Goal: Task Accomplishment & Management: Complete application form

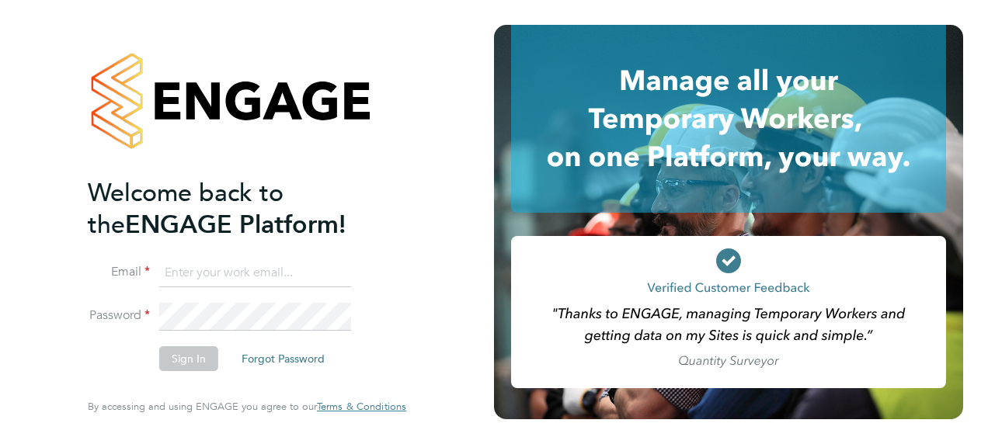
type input "[PERSON_NAME][EMAIL_ADDRESS][PERSON_NAME][DOMAIN_NAME]"
click at [195, 361] on button "Sign In" at bounding box center [188, 358] width 59 height 25
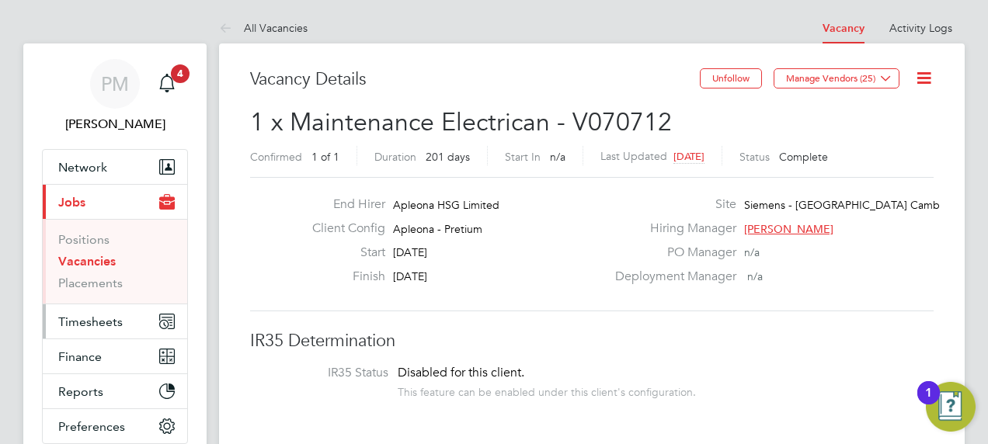
click at [95, 320] on span "Timesheets" at bounding box center [90, 322] width 64 height 15
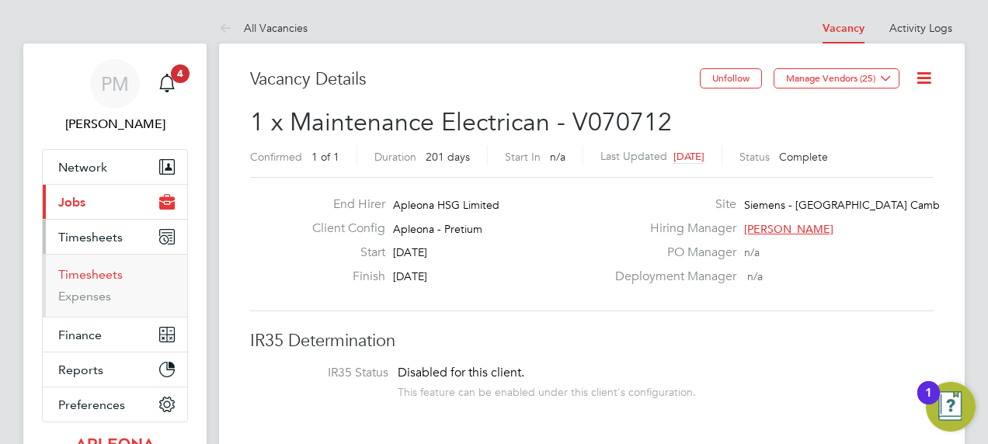
click at [104, 274] on link "Timesheets" at bounding box center [90, 274] width 64 height 15
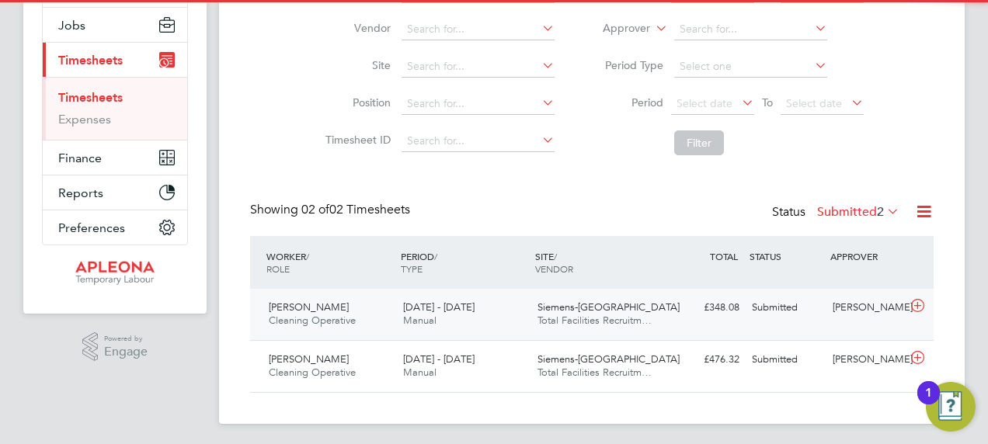
scroll to position [180, 0]
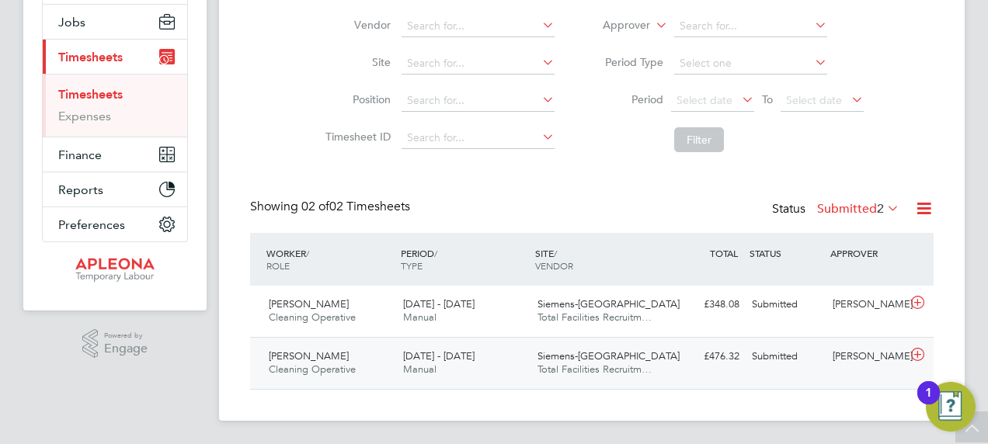
click at [287, 363] on span "Cleaning Operative" at bounding box center [312, 369] width 87 height 13
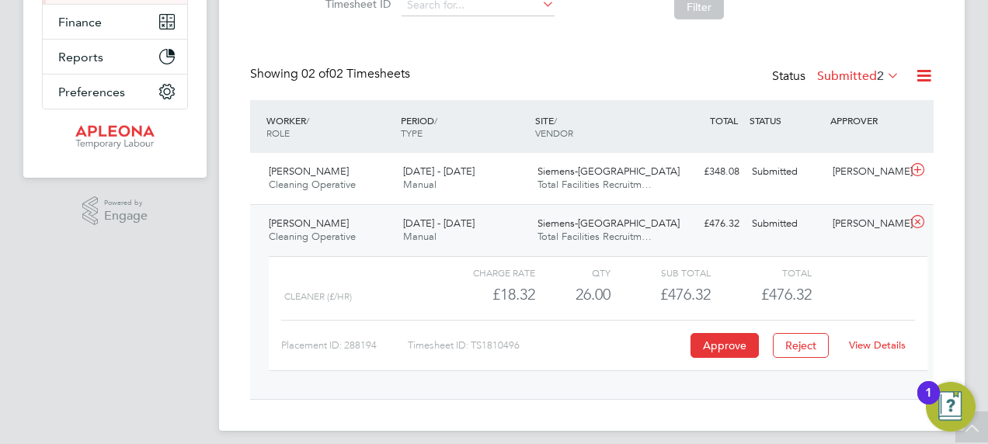
scroll to position [323, 0]
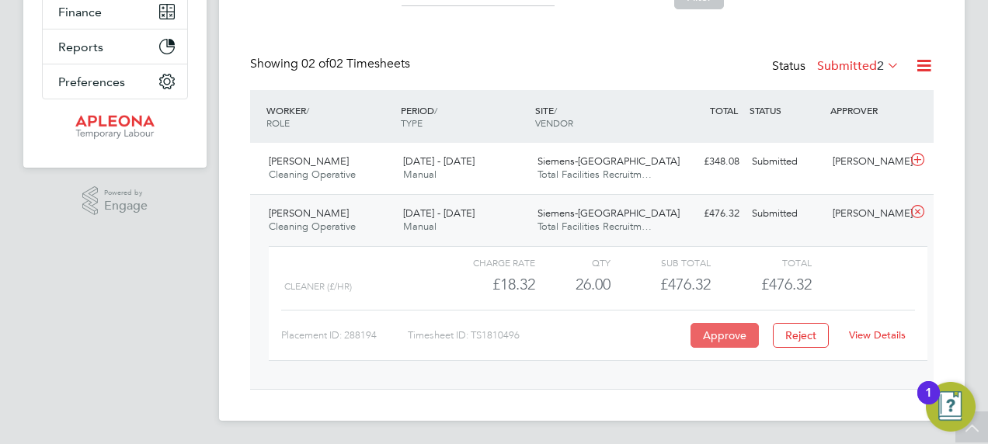
click at [726, 332] on button "Approve" at bounding box center [725, 335] width 68 height 25
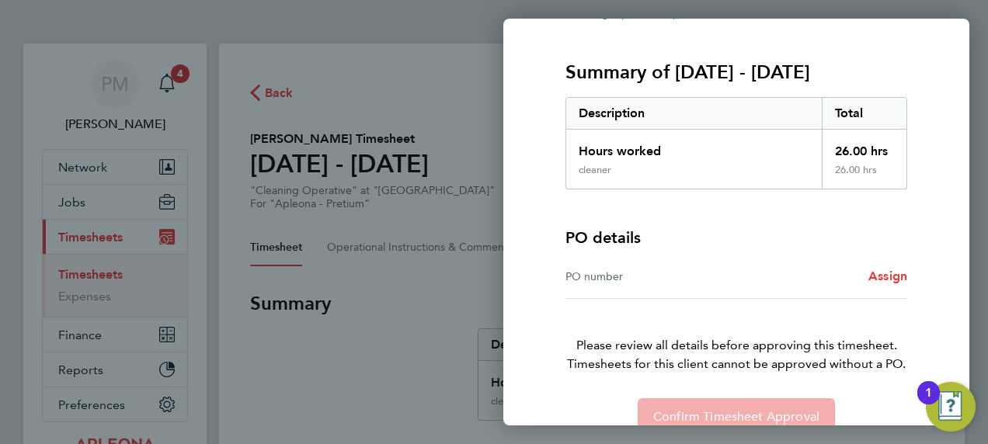
scroll to position [210, 0]
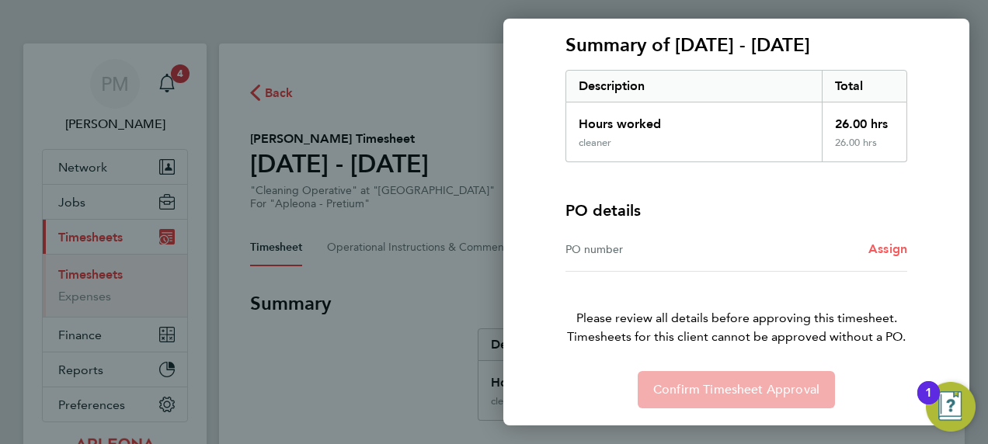
click at [894, 244] on span "Assign" at bounding box center [888, 249] width 39 height 15
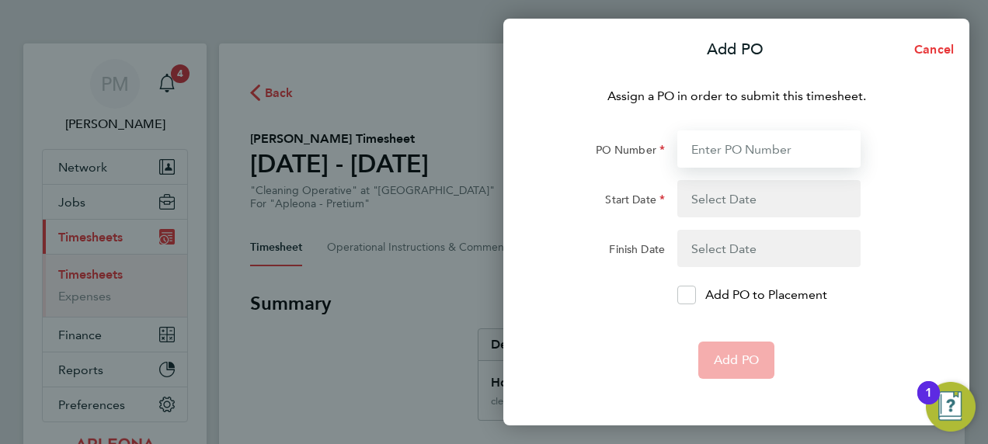
click at [712, 152] on input "PO Number" at bounding box center [768, 149] width 183 height 37
paste input "PO2523608"
type input "PO2523608"
type input "[DATE]"
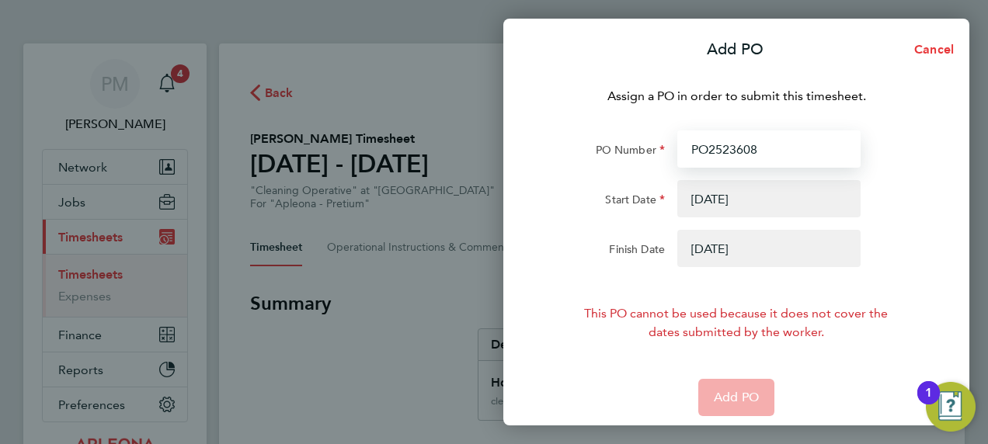
type input "PO2523608"
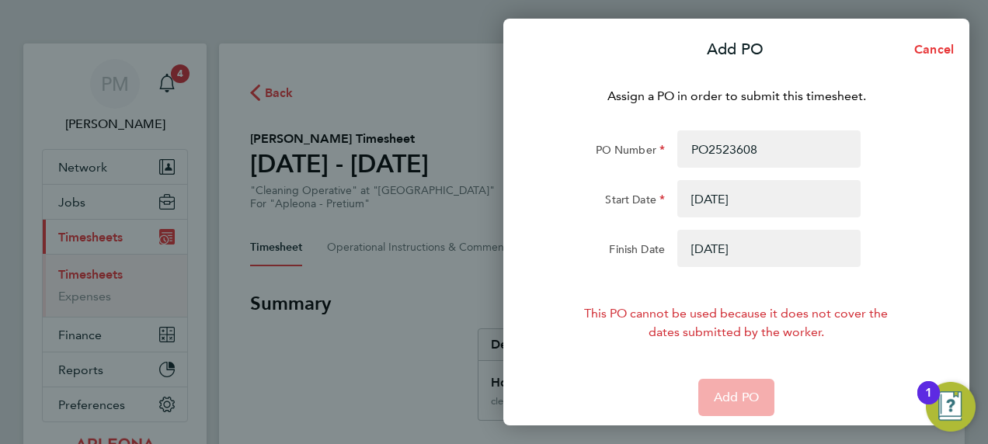
click at [726, 192] on button "button" at bounding box center [768, 198] width 183 height 37
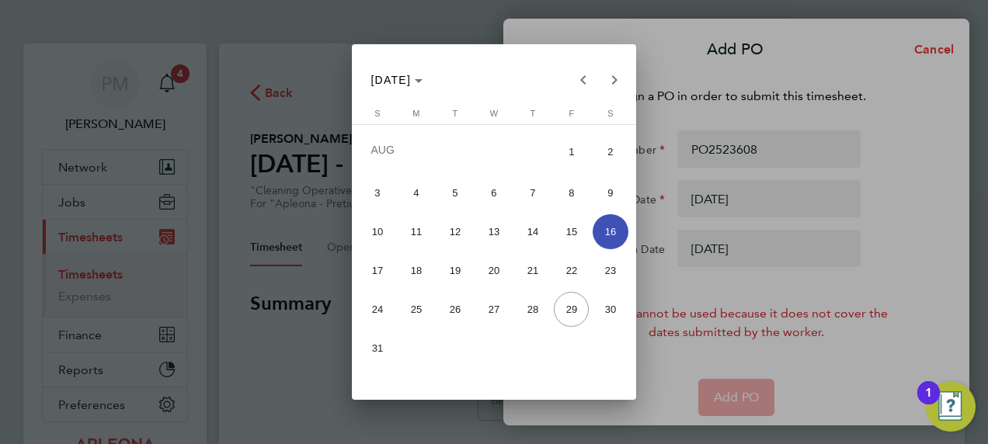
click at [621, 266] on span "23" at bounding box center [610, 270] width 35 height 35
type input "23 Aug 25"
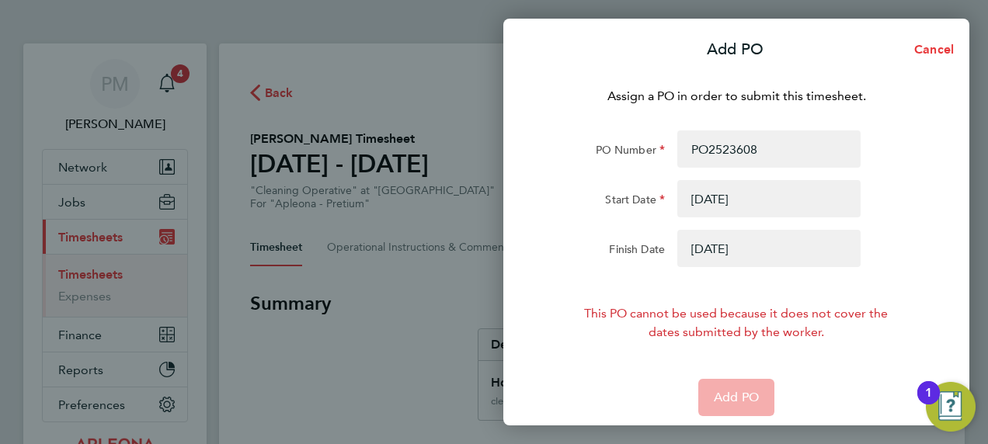
click at [734, 249] on button "button" at bounding box center [768, 248] width 183 height 37
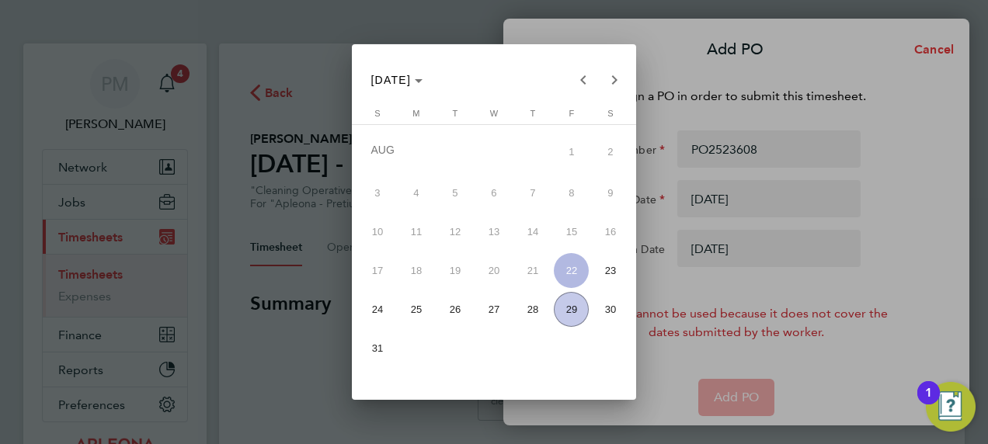
click at [580, 303] on span "29" at bounding box center [571, 309] width 35 height 35
type input "29 Aug 25"
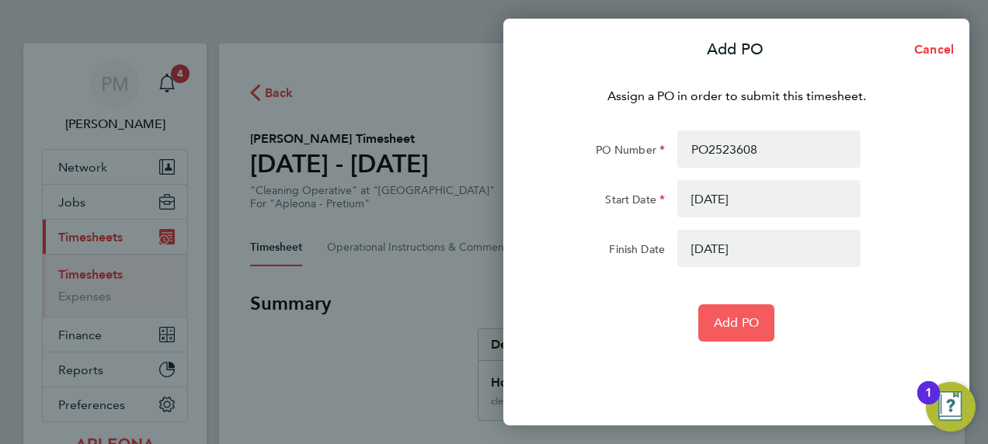
click at [738, 319] on span "Add PO" at bounding box center [736, 323] width 45 height 16
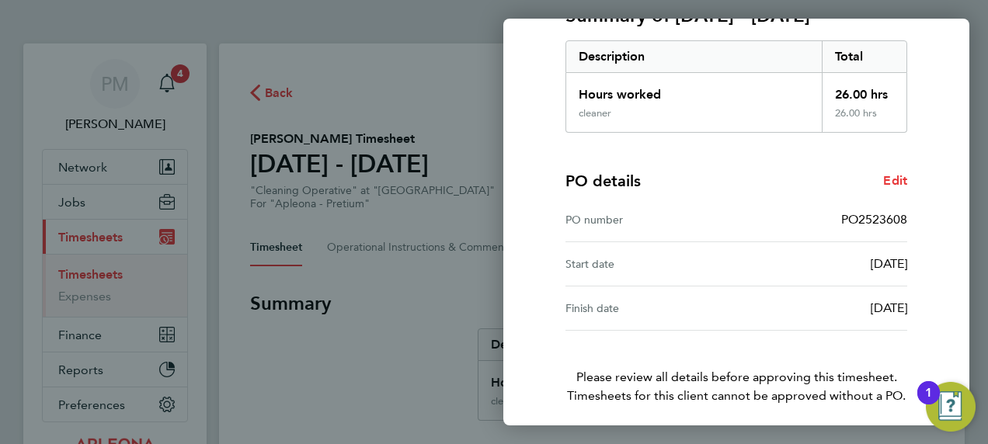
scroll to position [298, 0]
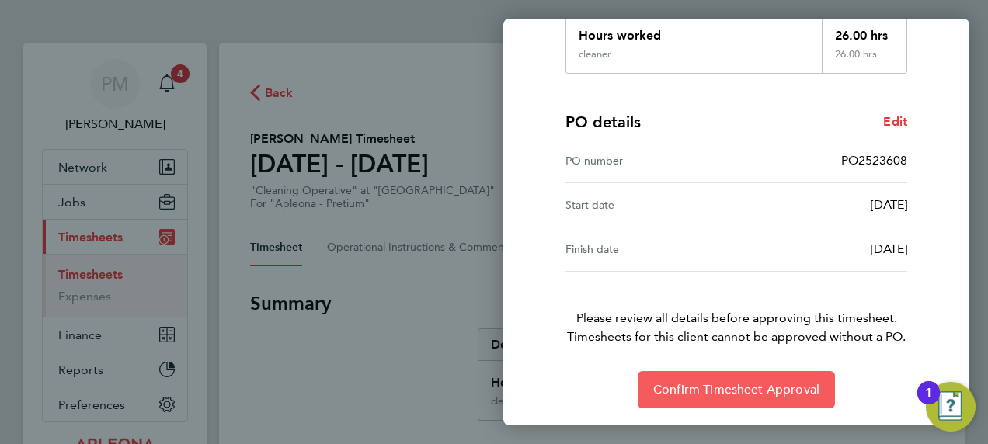
click at [719, 382] on span "Confirm Timesheet Approval" at bounding box center [736, 390] width 166 height 16
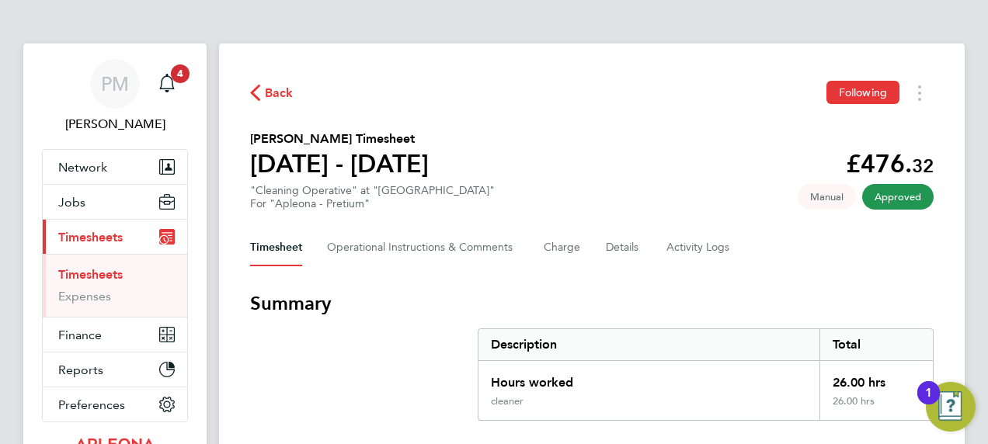
click at [104, 270] on link "Timesheets" at bounding box center [90, 274] width 64 height 15
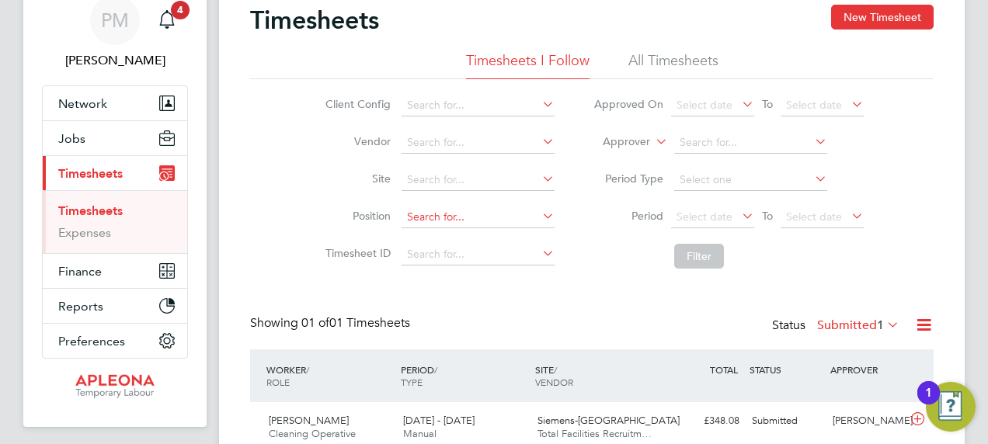
scroll to position [129, 0]
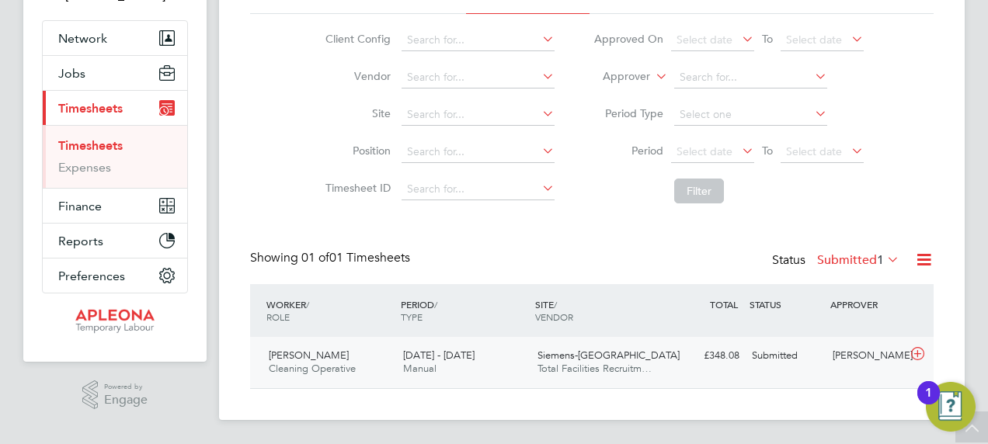
click at [339, 360] on span "[PERSON_NAME]" at bounding box center [309, 355] width 80 height 13
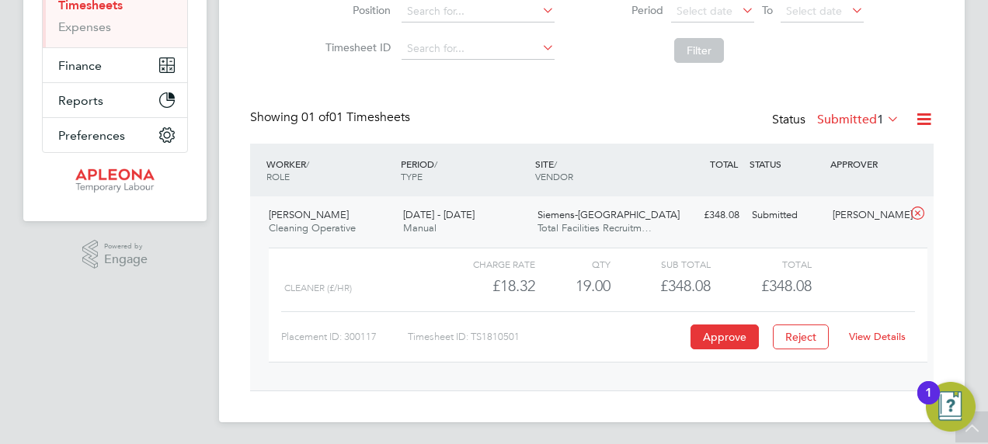
scroll to position [271, 0]
click at [729, 334] on button "Approve" at bounding box center [725, 335] width 68 height 25
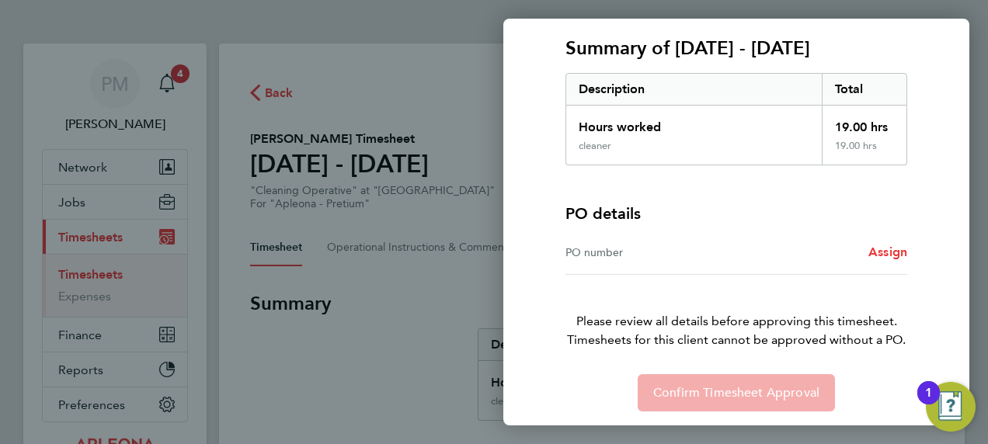
scroll to position [210, 0]
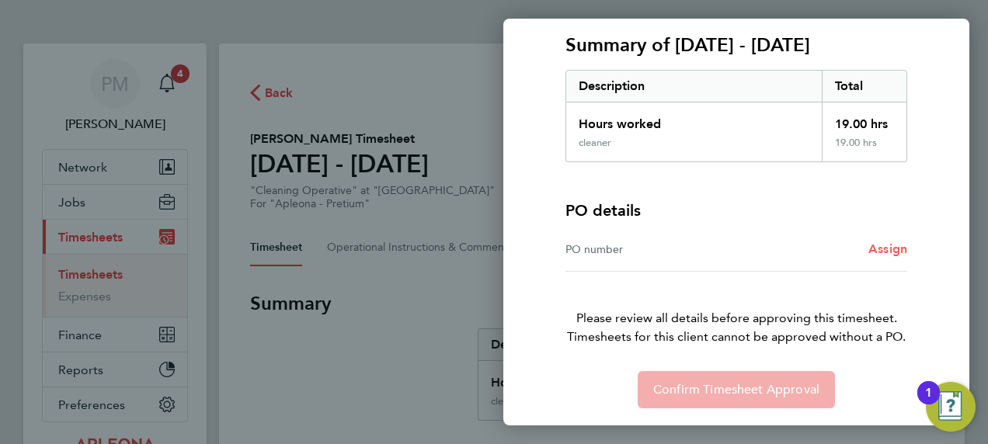
click at [899, 245] on span "Assign" at bounding box center [888, 249] width 39 height 15
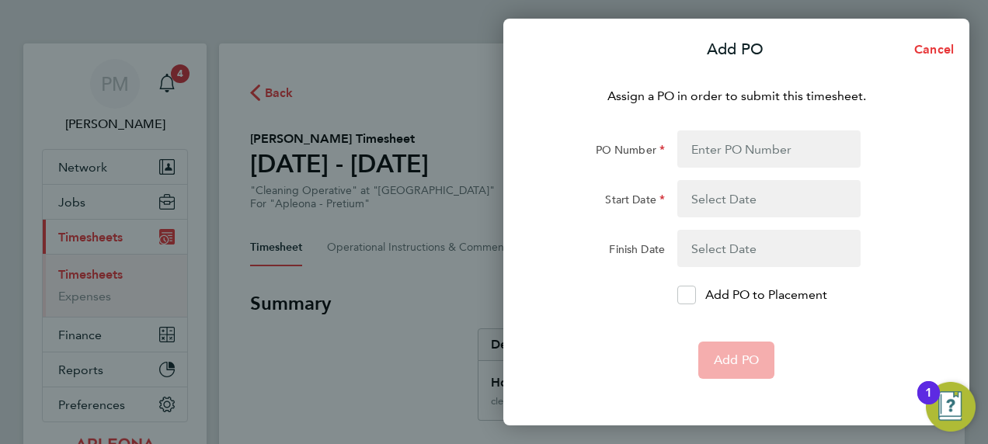
click at [738, 195] on button "button" at bounding box center [768, 198] width 183 height 37
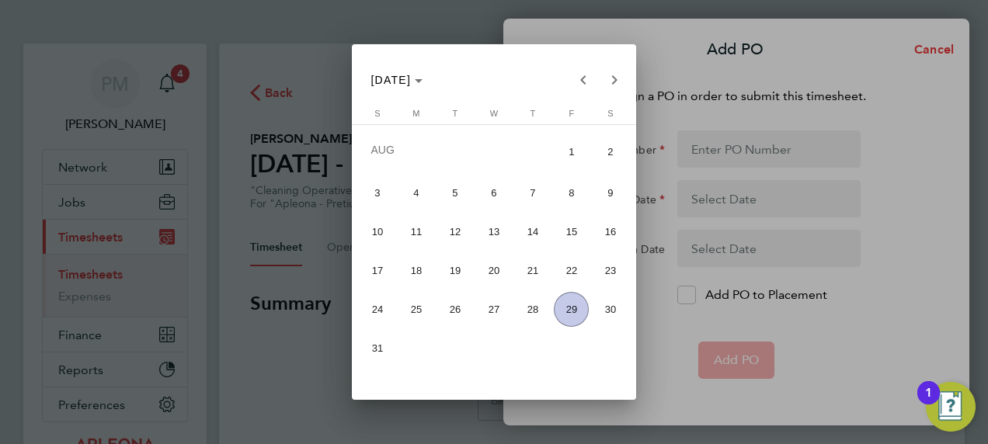
click at [617, 190] on span "9" at bounding box center [610, 193] width 35 height 35
type input "[DATE]"
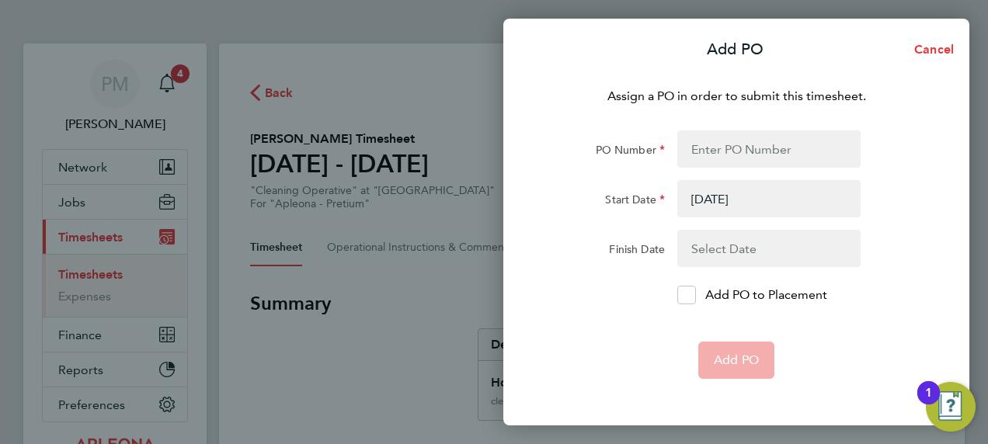
click at [730, 250] on button "button" at bounding box center [768, 248] width 183 height 37
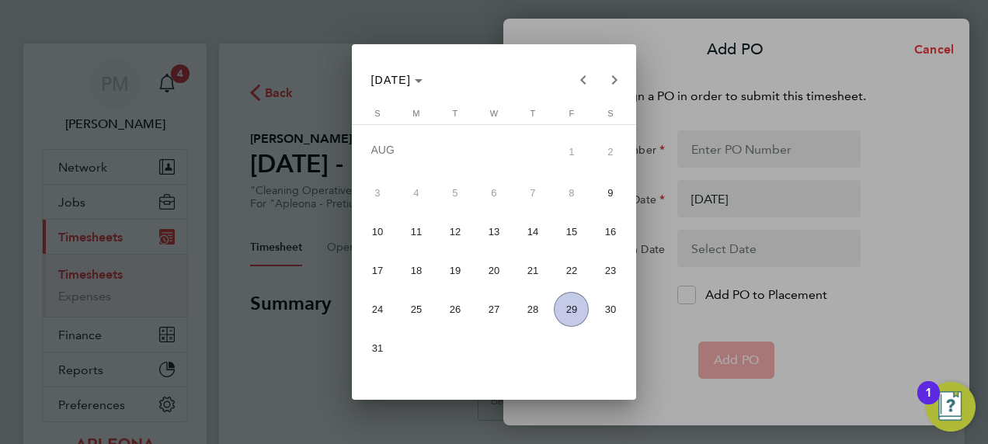
click at [570, 228] on span "15" at bounding box center [571, 231] width 35 height 35
type input "[DATE]"
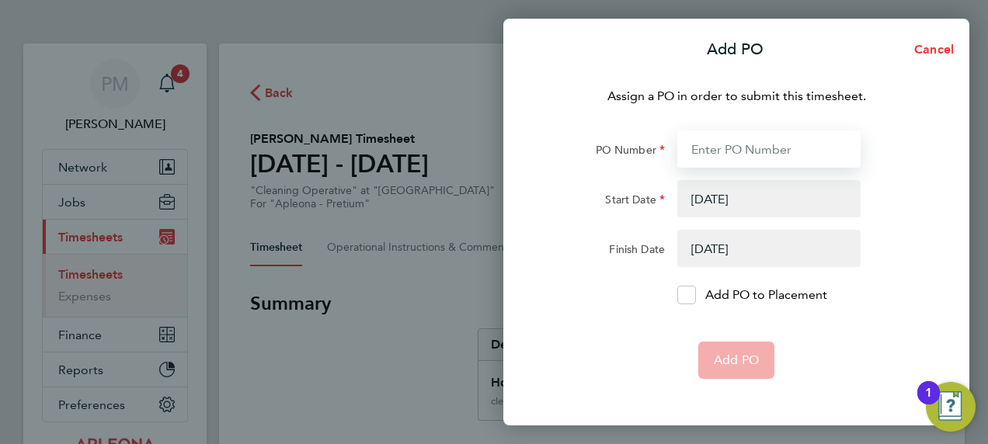
click at [729, 151] on input "PO Number" at bounding box center [768, 149] width 183 height 37
paste input "PO2523600"
type input "PO2523600"
type input "[DATE]"
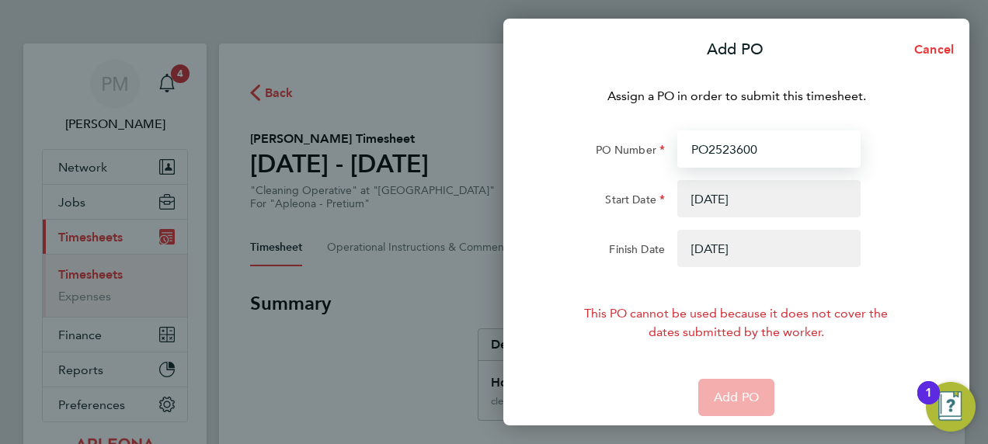
type input "PO2523600"
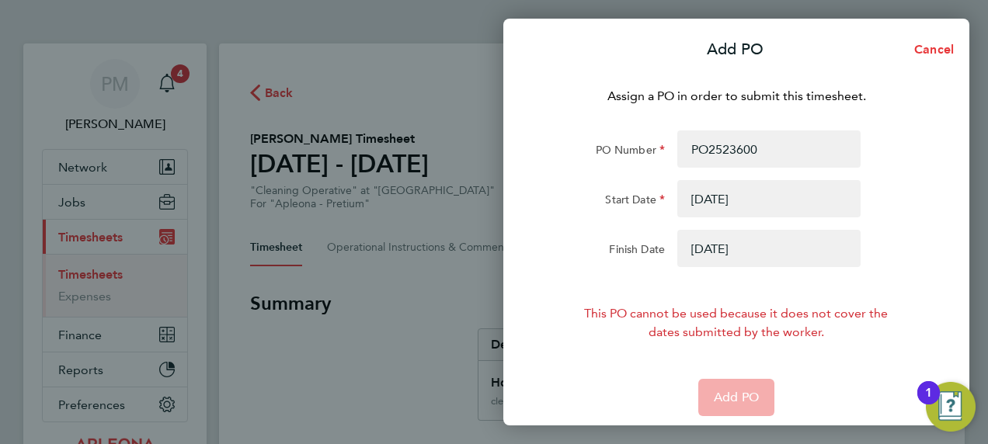
click at [603, 376] on form "PO Number PO2523600 Start Date [DATE] Finish Date [DATE] This PO cannot be used…" at bounding box center [736, 274] width 379 height 286
click at [764, 212] on button "button" at bounding box center [768, 198] width 183 height 37
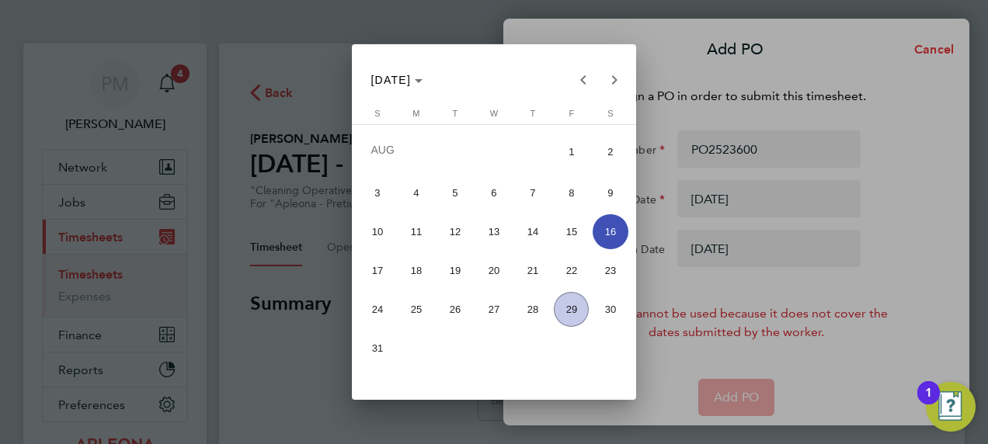
click at [600, 194] on span "9" at bounding box center [610, 193] width 35 height 35
type input "[DATE]"
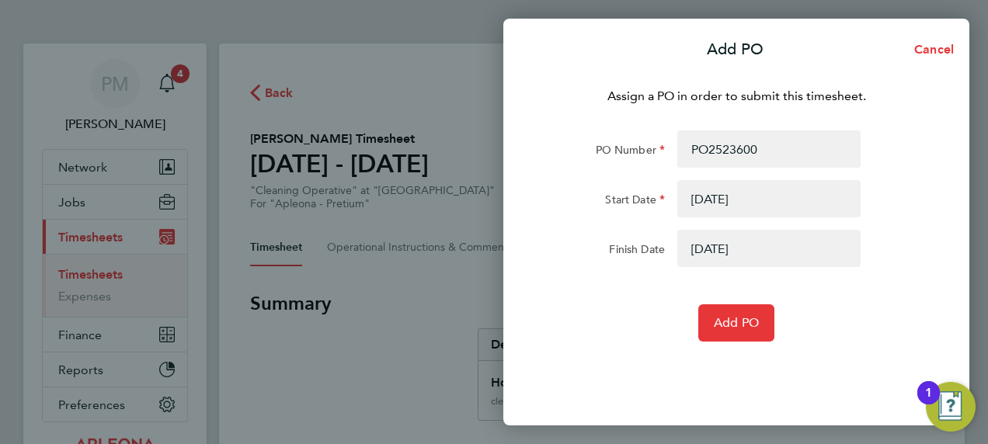
click at [729, 249] on button "button" at bounding box center [768, 248] width 183 height 37
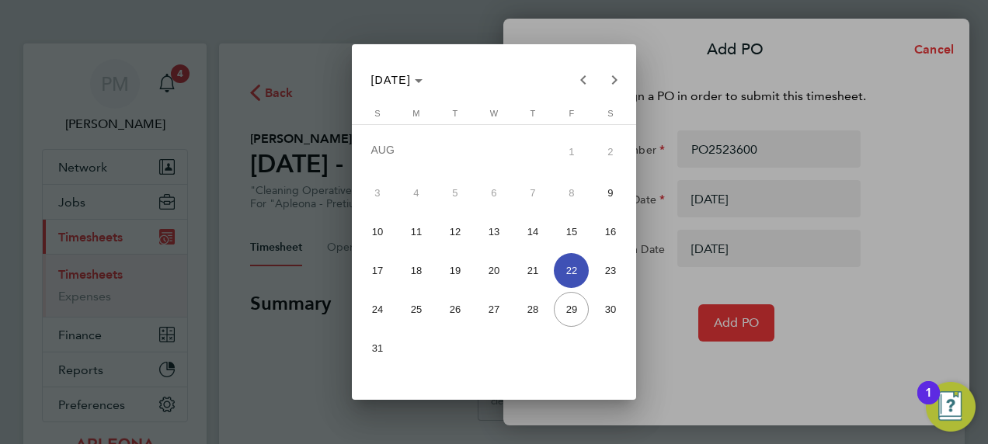
click at [579, 234] on span "15" at bounding box center [571, 231] width 35 height 35
type input "[DATE]"
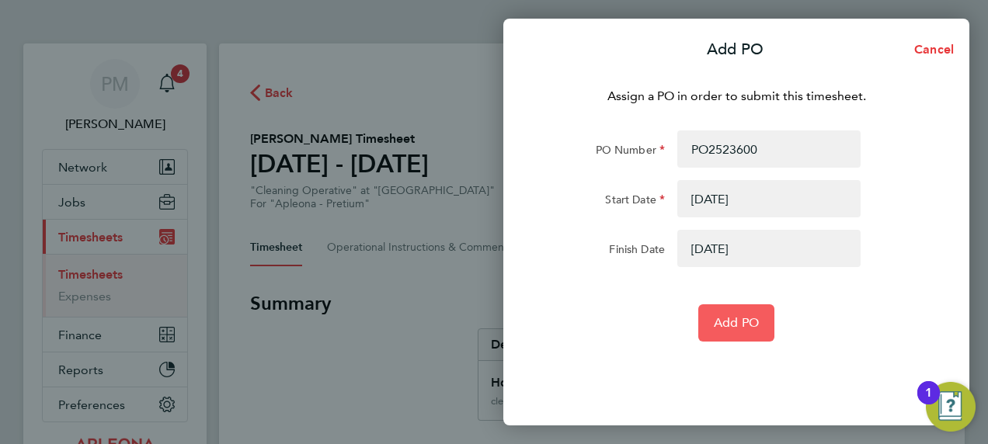
click at [730, 317] on span "Add PO" at bounding box center [736, 323] width 45 height 16
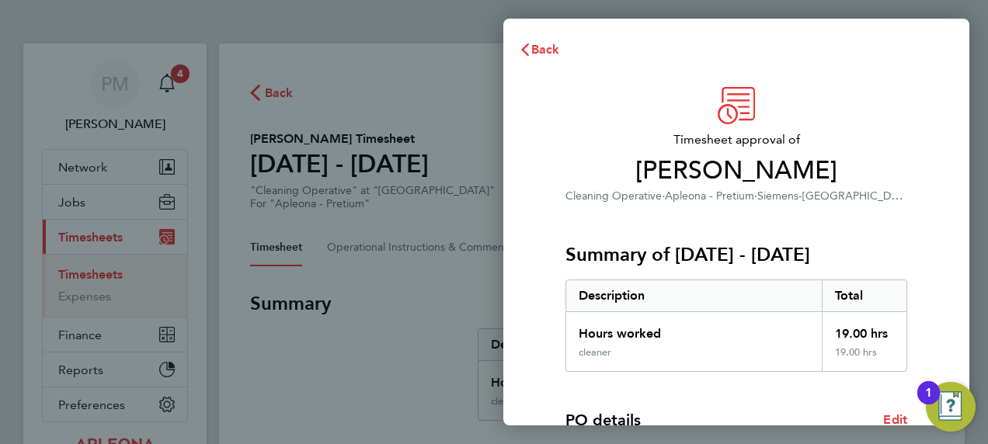
scroll to position [298, 0]
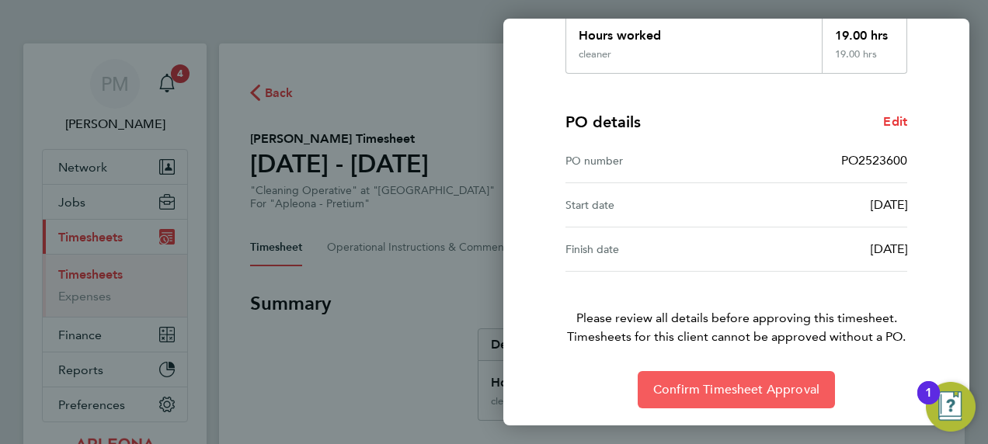
click at [715, 389] on span "Confirm Timesheet Approval" at bounding box center [736, 390] width 166 height 16
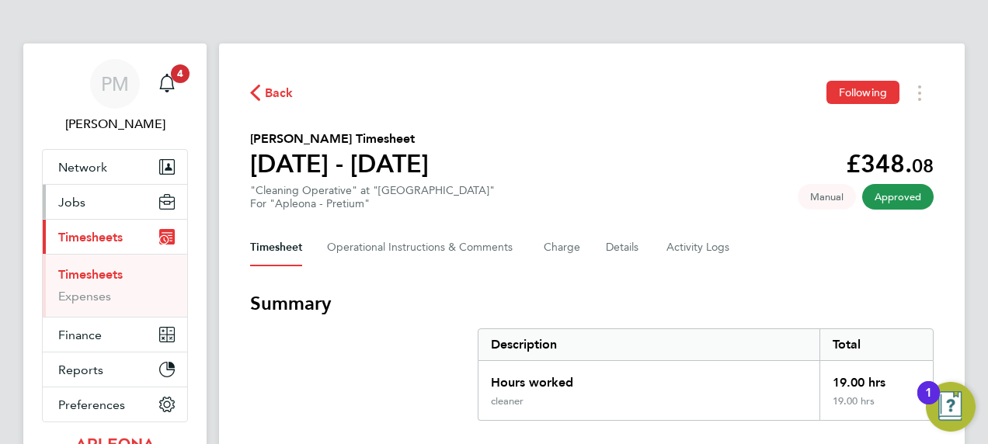
click at [68, 202] on span "Jobs" at bounding box center [71, 202] width 27 height 15
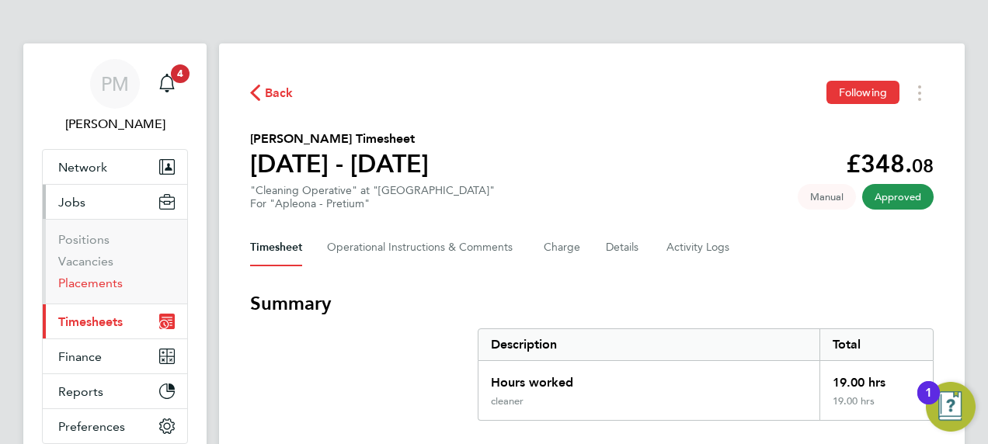
click at [73, 278] on link "Placements" at bounding box center [90, 283] width 64 height 15
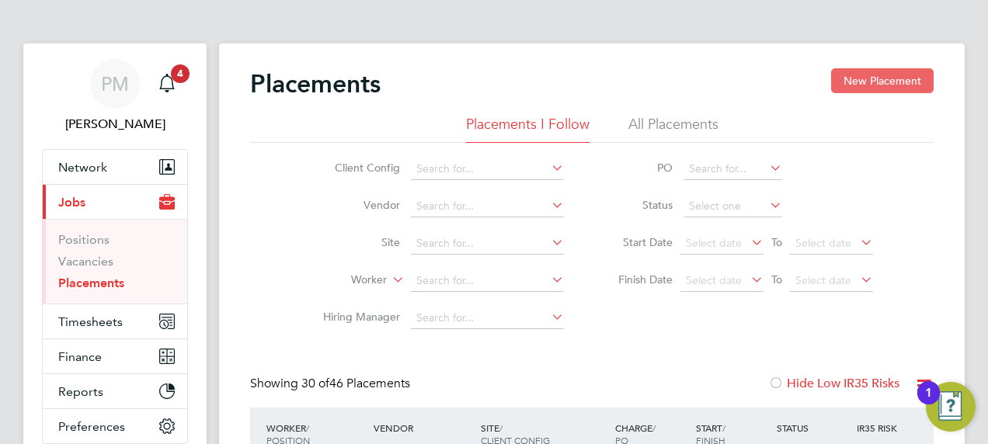
click at [873, 78] on button "New Placement" at bounding box center [882, 80] width 103 height 25
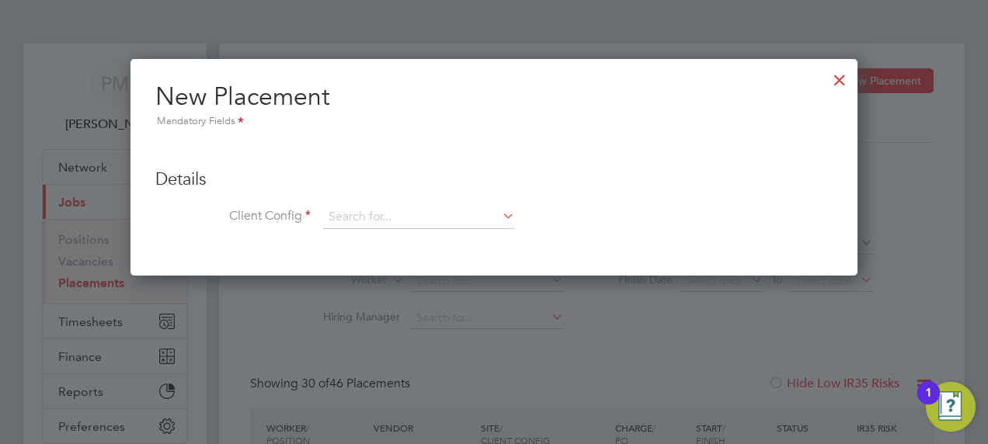
drag, startPoint x: 353, startPoint y: 209, endPoint x: 373, endPoint y: 204, distance: 20.7
click at [373, 204] on ul "Details Client Config Hiring Manager Worker Position Placement Type Worker Work…" at bounding box center [493, 191] width 677 height 109
click at [377, 232] on li "Apleona - Pretium" at bounding box center [419, 238] width 193 height 21
type input "Apleona - Pretium"
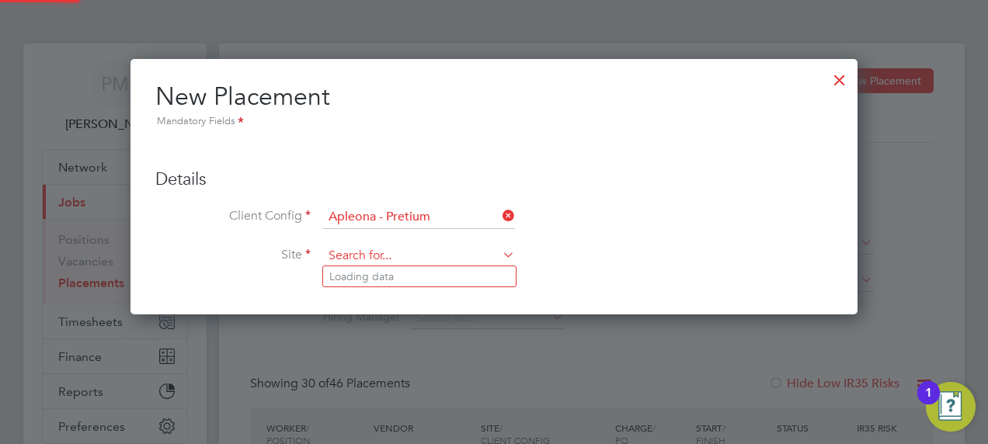
click at [357, 250] on input at bounding box center [419, 256] width 192 height 23
click at [349, 280] on b "Motherwell" at bounding box center [358, 276] width 58 height 13
type input "Motherwell"
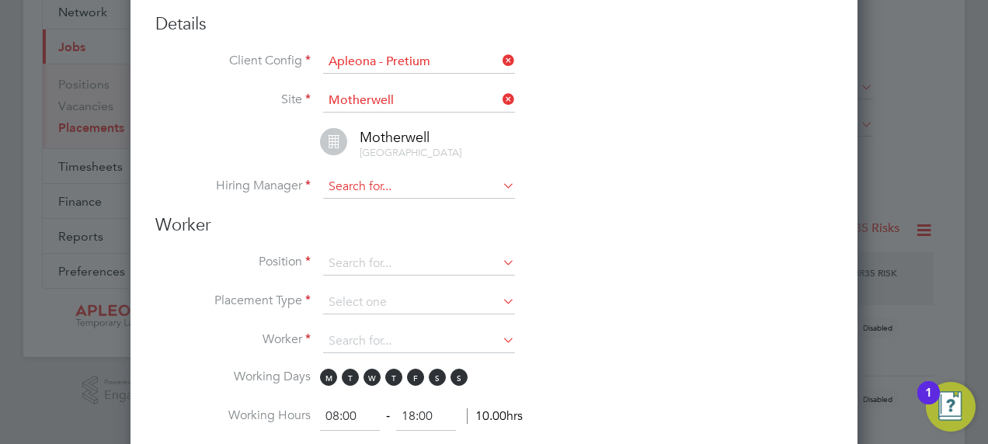
click at [362, 197] on input at bounding box center [419, 187] width 192 height 23
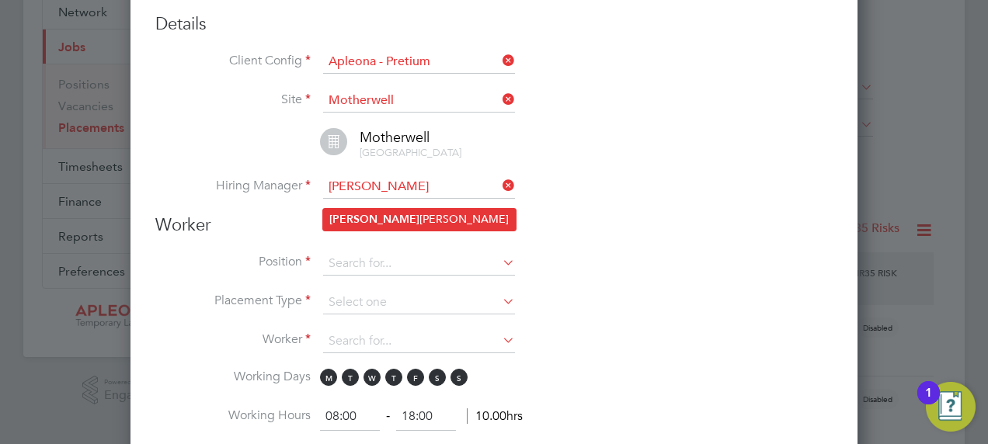
type input "[PERSON_NAME]"
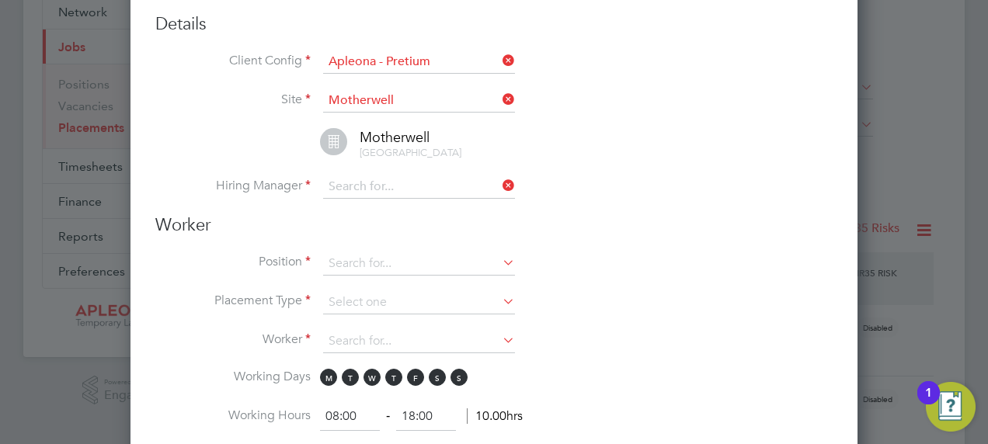
drag, startPoint x: 346, startPoint y: 214, endPoint x: 357, endPoint y: 214, distance: 10.9
click at [349, 199] on input at bounding box center [419, 187] width 192 height 23
click at [377, 221] on li "[PERSON_NAME]" at bounding box center [419, 219] width 193 height 21
type input "[PERSON_NAME]"
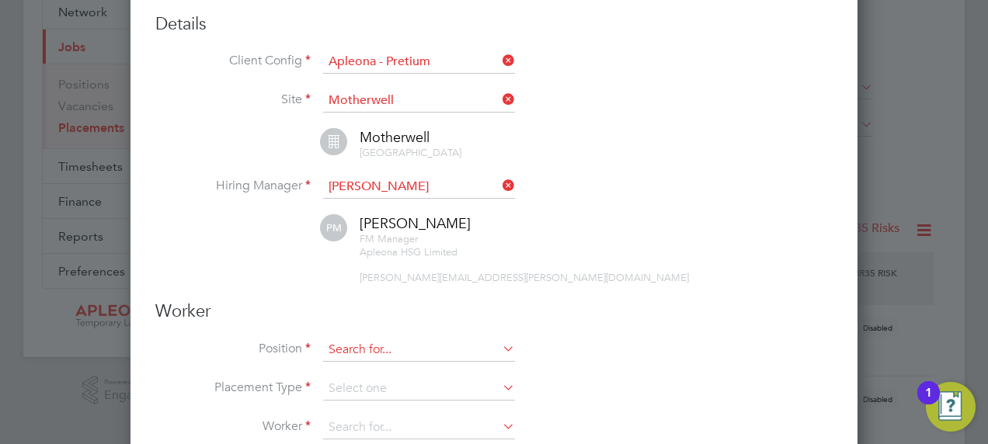
click at [348, 358] on input at bounding box center [419, 350] width 192 height 23
click at [381, 401] on b "Op" at bounding box center [386, 402] width 16 height 13
type input "Cleaning Operative- Day"
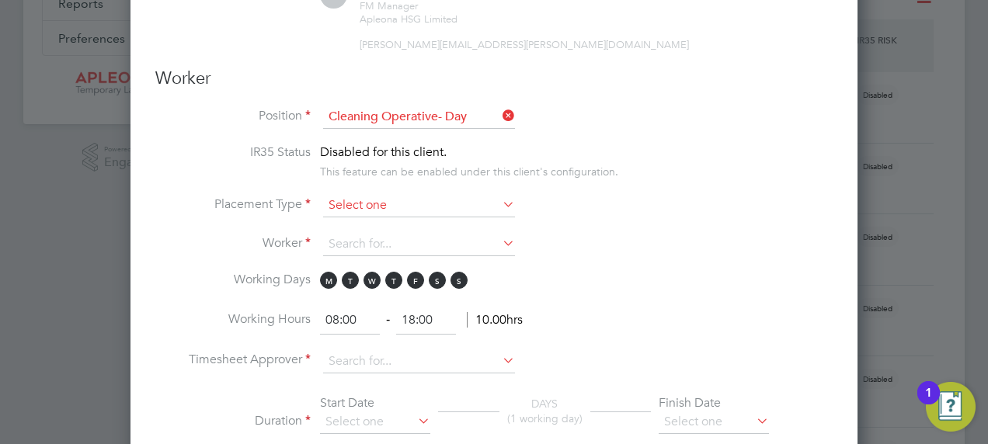
click at [363, 214] on input at bounding box center [419, 205] width 192 height 23
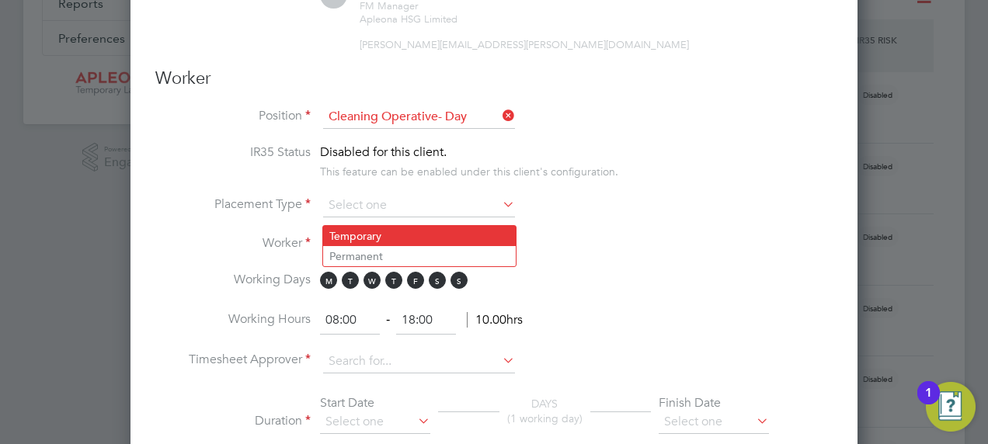
click at [343, 235] on li "Temporary" at bounding box center [419, 236] width 193 height 20
type input "Temporary"
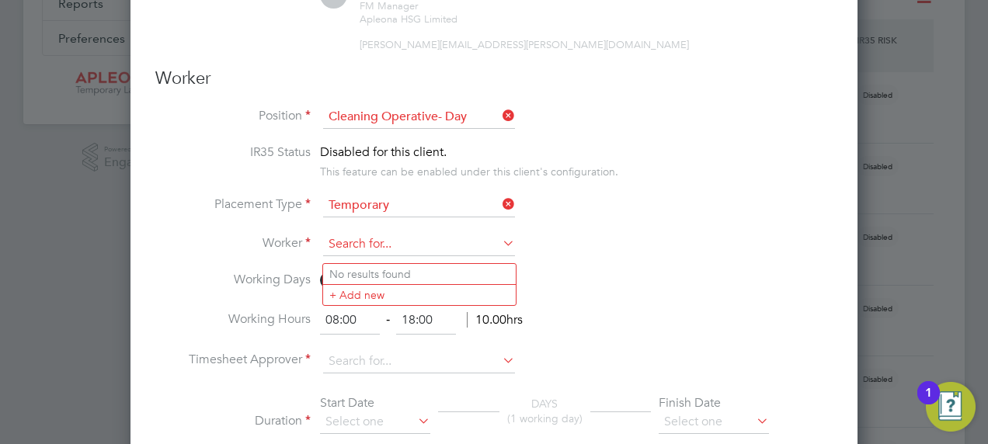
click at [376, 252] on input at bounding box center [419, 244] width 192 height 23
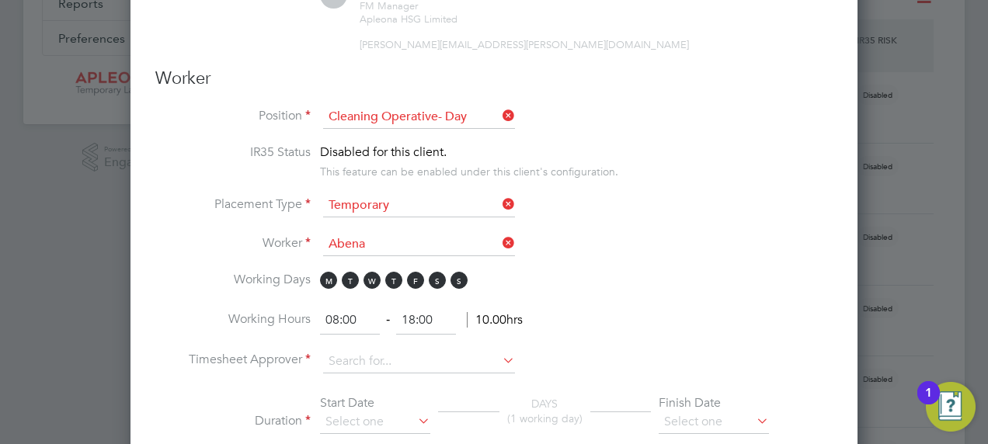
click at [385, 294] on li "[PERSON_NAME] (5918)" at bounding box center [419, 294] width 193 height 21
type input "[PERSON_NAME] (5918)"
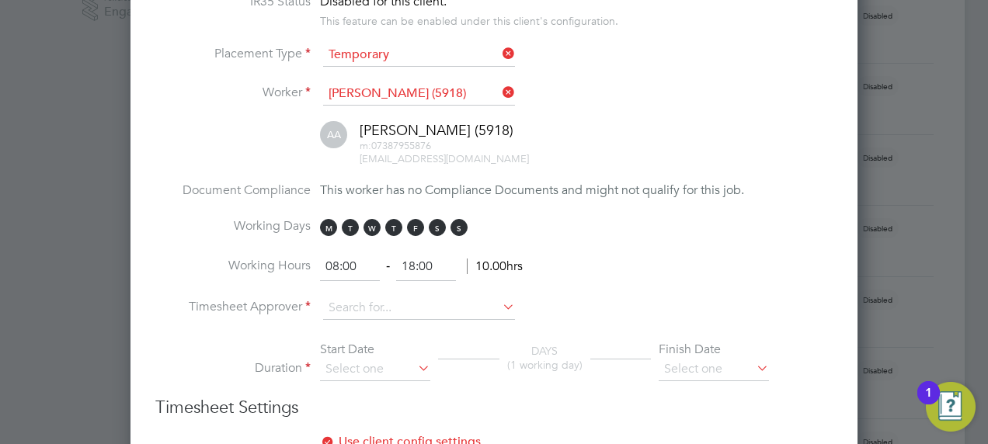
scroll to position [544, 0]
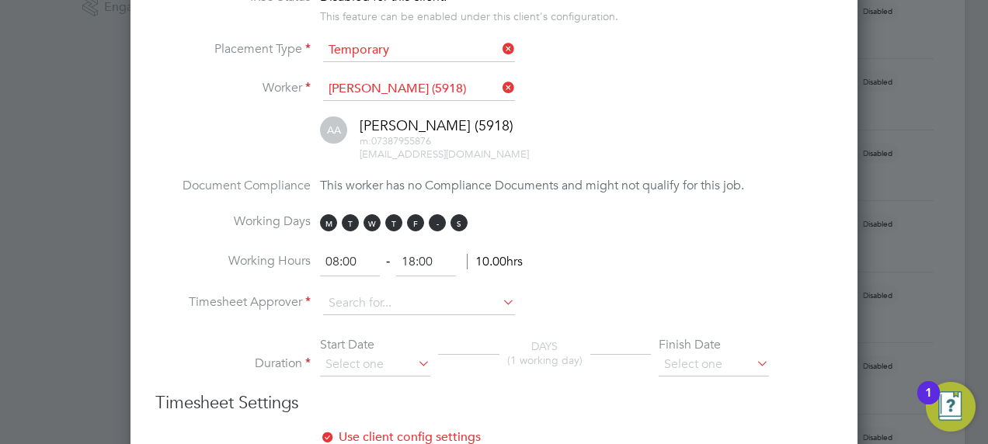
click at [434, 232] on span "S" at bounding box center [437, 222] width 17 height 17
click at [461, 229] on span "S" at bounding box center [459, 222] width 17 height 17
click at [332, 267] on input "08:00" at bounding box center [350, 263] width 60 height 28
type input "07:00"
click at [413, 266] on input "18:00" at bounding box center [426, 263] width 60 height 28
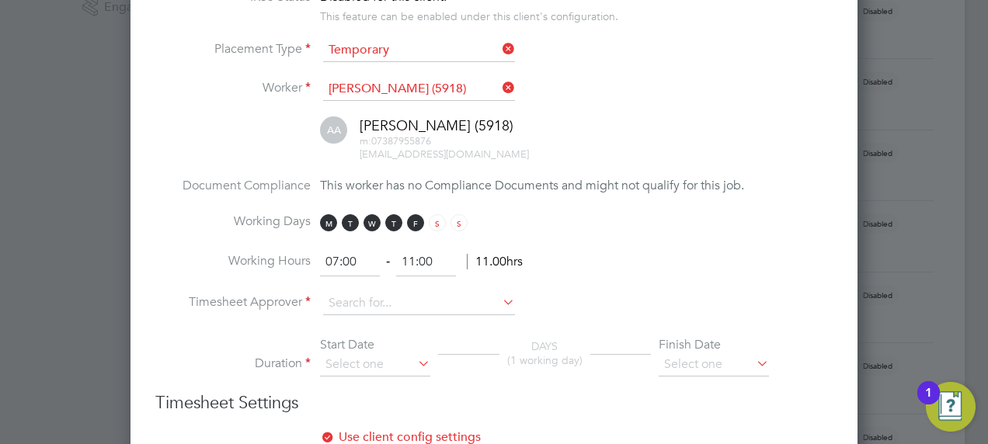
type input "11:00"
click at [778, 285] on li "Working Hours 07:00 ‐ 11:00 4.00hrs" at bounding box center [493, 271] width 677 height 44
click at [366, 298] on ul "Position Cleaning Operative- Day IR35 Status Disabled for this client. This fea…" at bounding box center [493, 171] width 677 height 442
click at [350, 335] on b "[PERSON_NAME]" at bounding box center [374, 332] width 90 height 13
type input "[PERSON_NAME]"
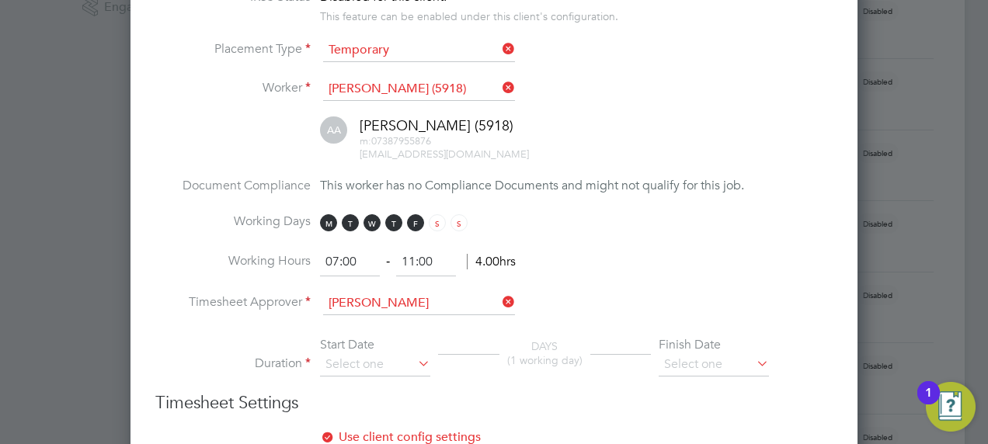
click at [415, 371] on icon at bounding box center [415, 364] width 0 height 22
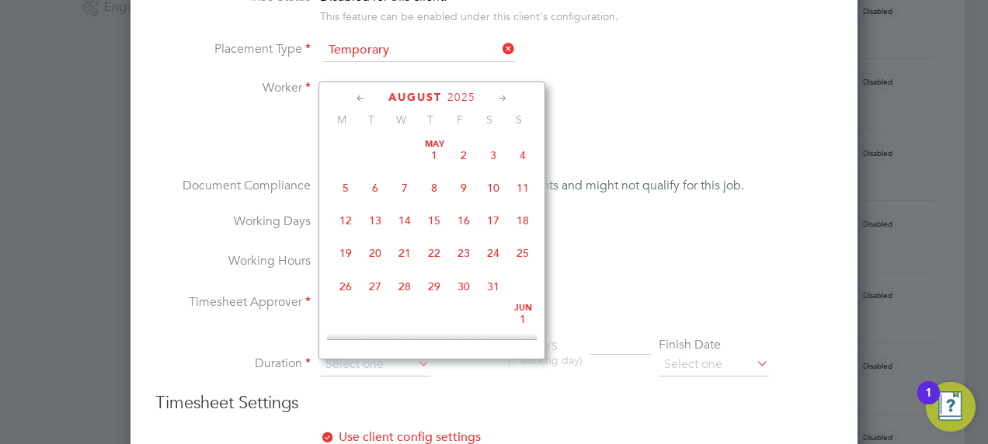
scroll to position [600, 0]
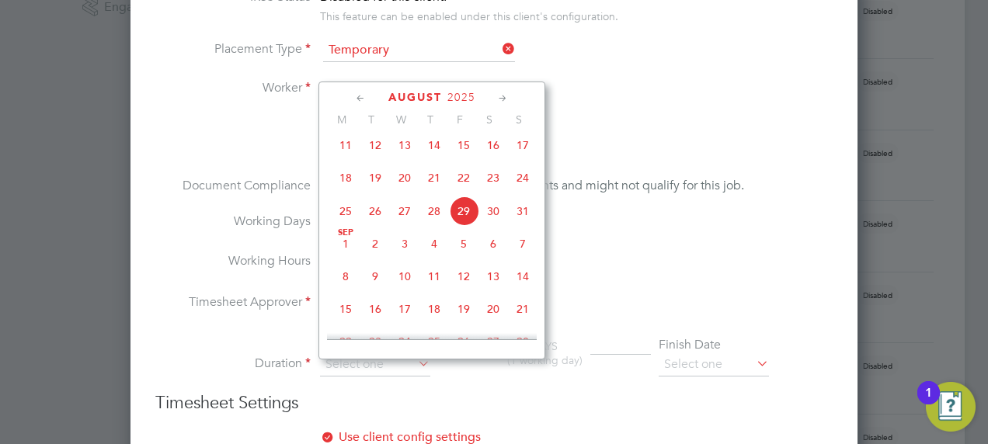
click at [349, 183] on span "18" at bounding box center [346, 178] width 30 height 30
type input "[DATE]"
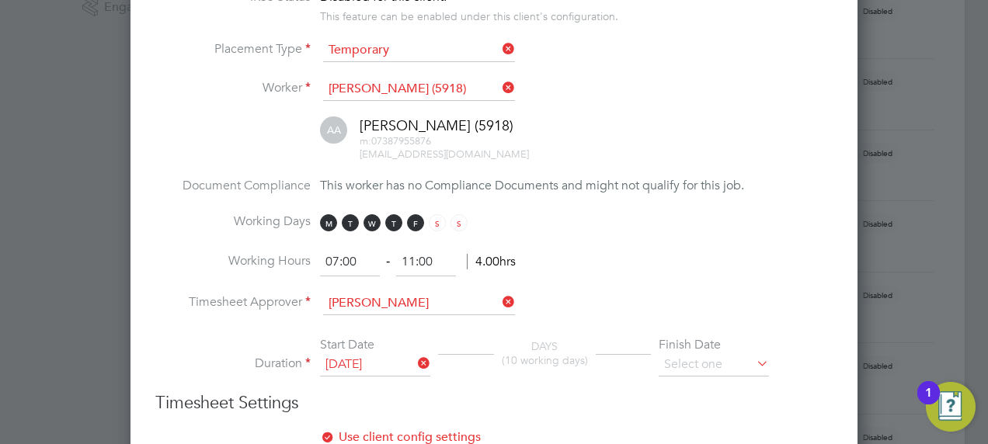
click at [776, 367] on li "Duration Start Date [DATE] DAYS (10 working days) Finish Date" at bounding box center [493, 364] width 677 height 55
click at [754, 368] on icon at bounding box center [754, 364] width 0 height 22
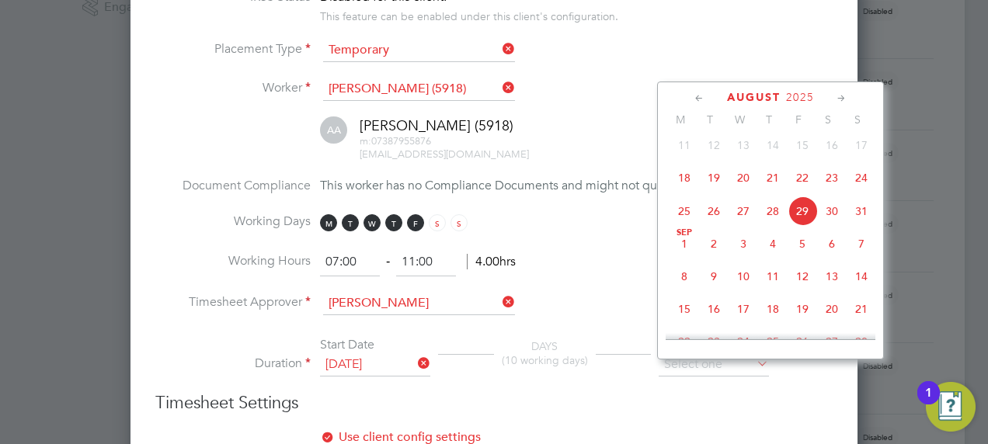
click at [712, 219] on span "26" at bounding box center [714, 212] width 30 height 30
type input "[DATE]"
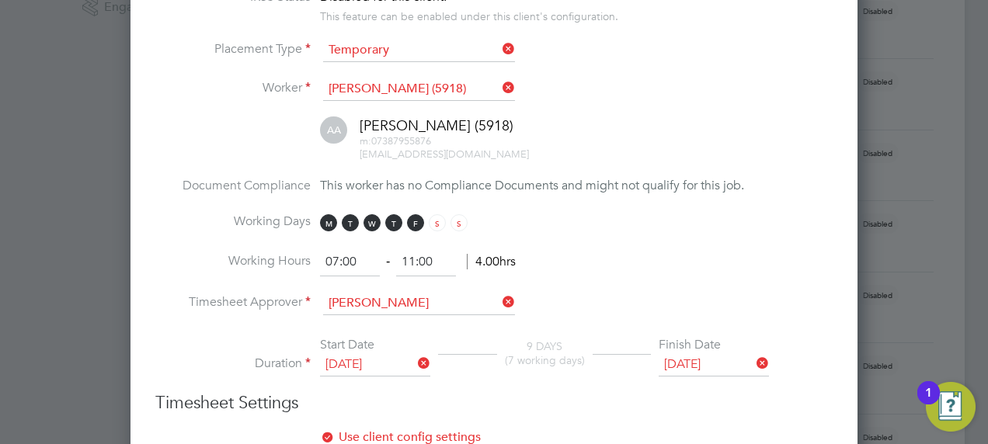
scroll to position [1989, 727]
click at [415, 364] on icon at bounding box center [415, 364] width 0 height 22
click at [415, 367] on icon at bounding box center [415, 364] width 0 height 22
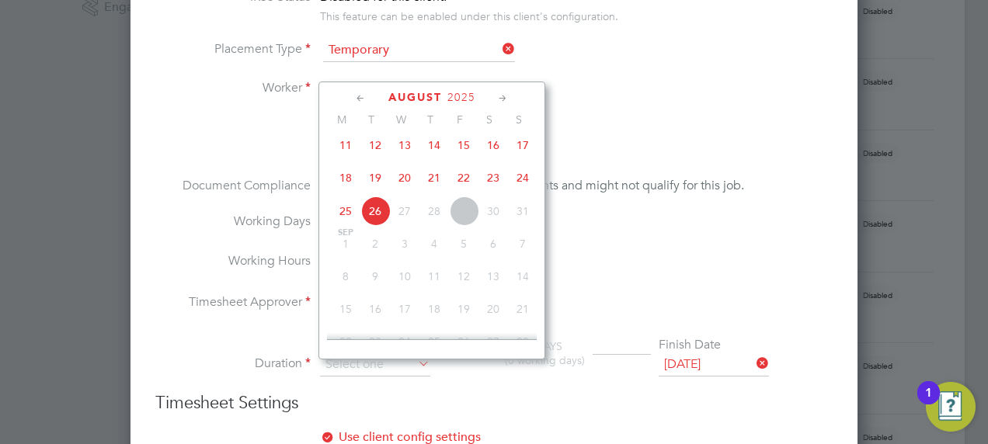
click at [375, 221] on span "26" at bounding box center [375, 212] width 30 height 30
type input "[DATE]"
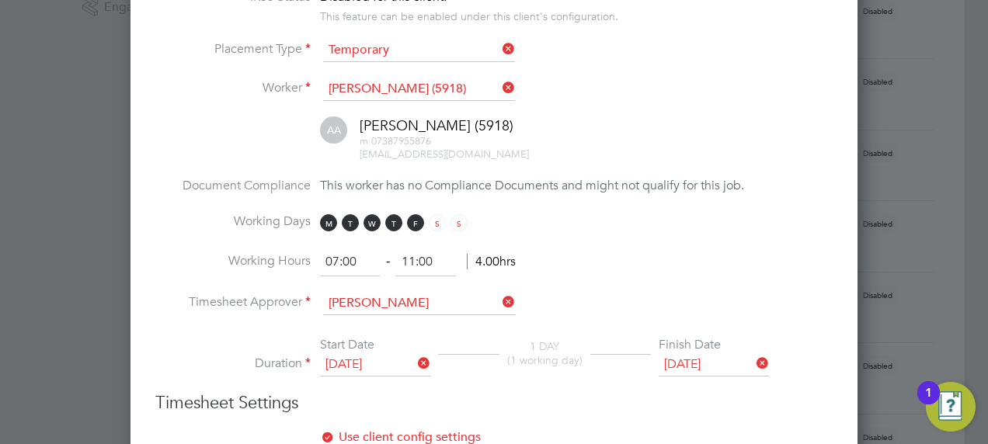
scroll to position [1989, 727]
click at [754, 368] on icon at bounding box center [754, 364] width 0 height 22
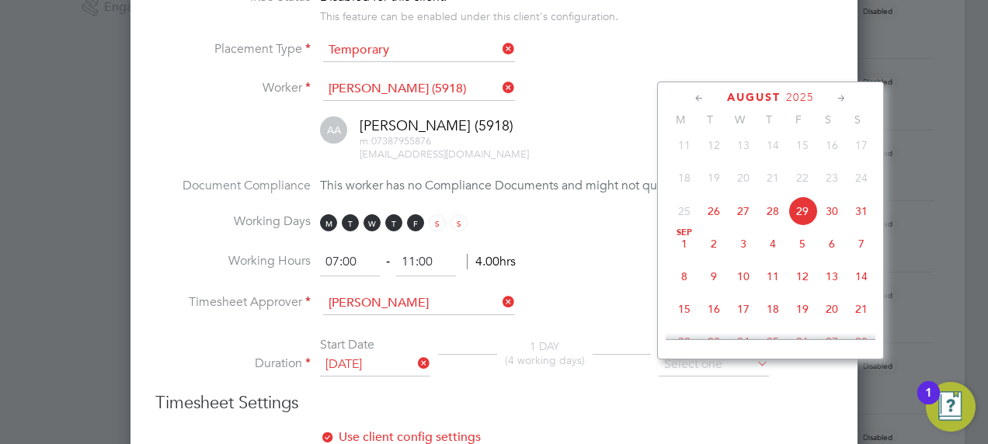
click at [801, 220] on span "29" at bounding box center [803, 212] width 30 height 30
type input "[DATE]"
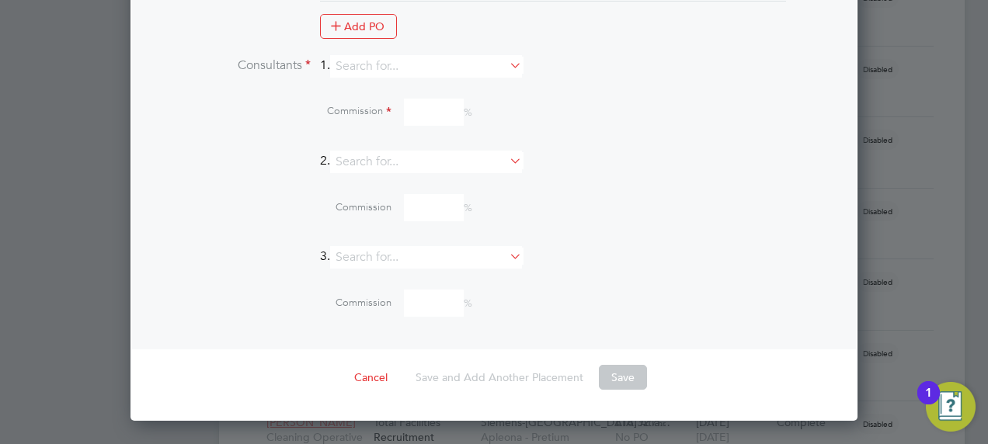
scroll to position [1554, 0]
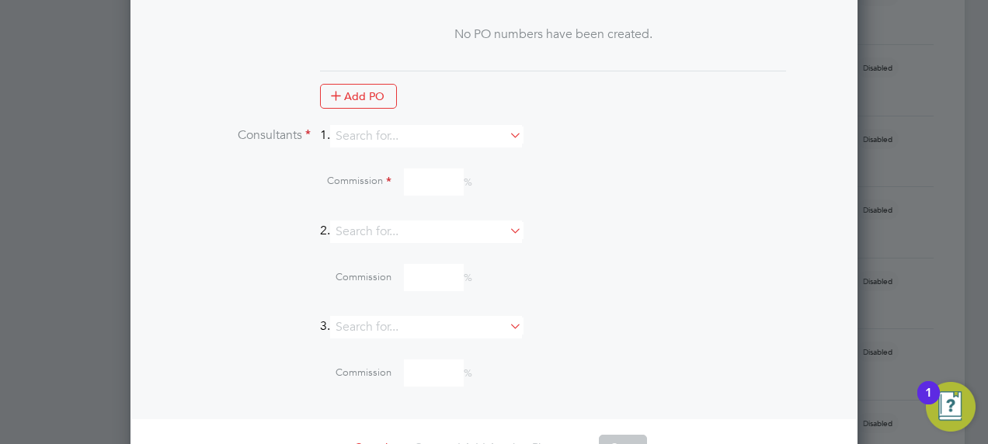
click at [507, 138] on icon at bounding box center [507, 135] width 0 height 22
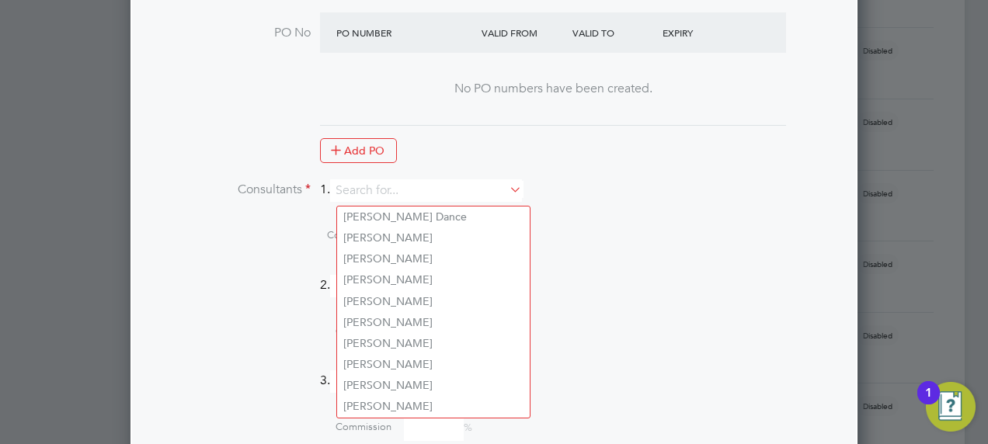
scroll to position [1476, 0]
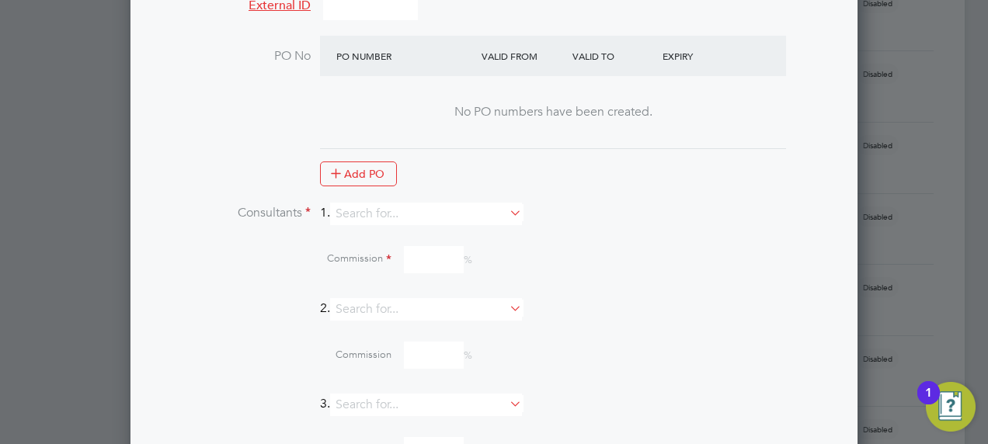
click at [696, 245] on div "Commission %" at bounding box center [533, 262] width 600 height 42
click at [376, 222] on input at bounding box center [426, 214] width 192 height 23
type input "[PERSON_NAME]"
click at [621, 230] on li "Consultants 1. [PERSON_NAME]" at bounding box center [493, 222] width 677 height 38
drag, startPoint x: 372, startPoint y: 219, endPoint x: 381, endPoint y: 216, distance: 9.1
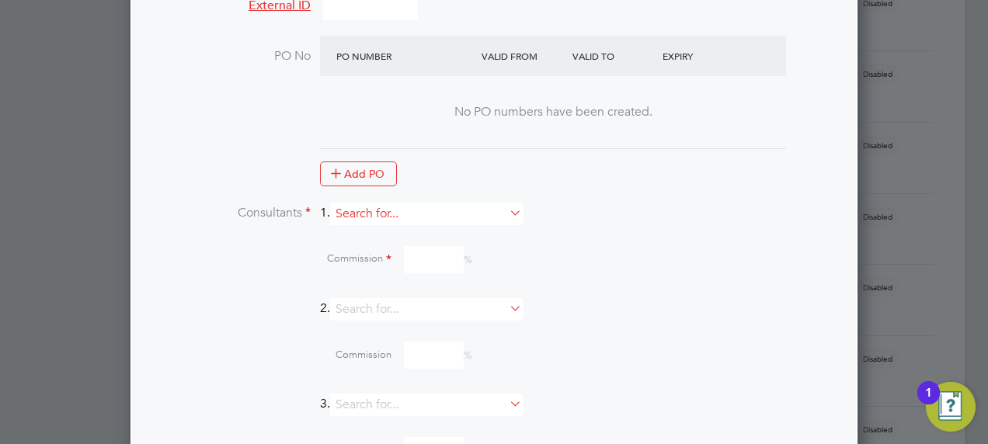
click at [380, 216] on input at bounding box center [426, 214] width 192 height 23
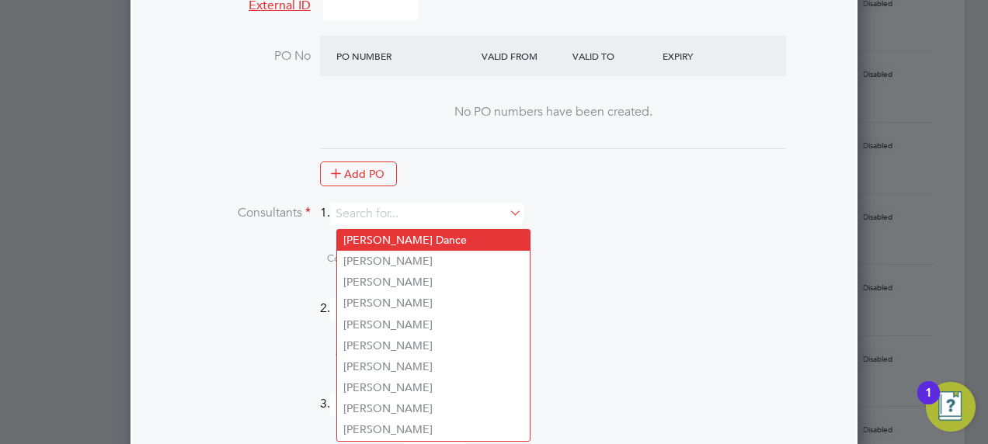
click at [383, 245] on li "[PERSON_NAME] Dance" at bounding box center [433, 240] width 193 height 21
type input "[PERSON_NAME] Dance"
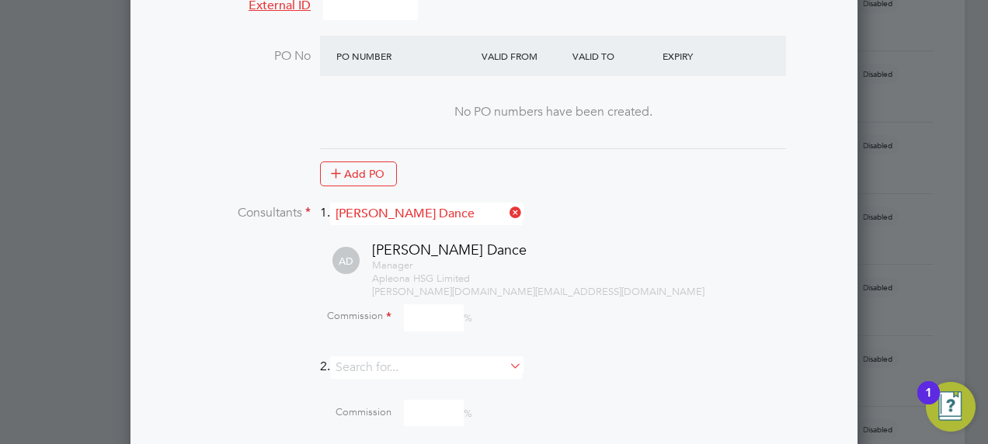
scroll to position [2046, 727]
click at [422, 329] on input at bounding box center [434, 318] width 60 height 27
type input "0"
drag, startPoint x: 222, startPoint y: 297, endPoint x: 232, endPoint y: 296, distance: 9.4
click at [227, 297] on div "[PERSON_NAME] Dance Manager [PERSON_NAME] HSG Limited [PERSON_NAME][DOMAIN_NAME…" at bounding box center [513, 269] width 639 height 57
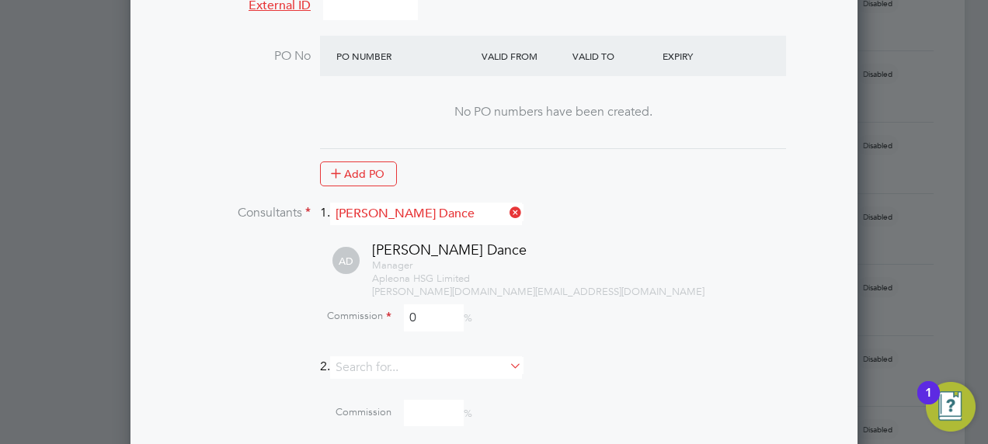
click at [675, 299] on div "Manager [PERSON_NAME] HSG Limited [PERSON_NAME][DOMAIN_NAME][EMAIL_ADDRESS][DOM…" at bounding box center [602, 279] width 461 height 40
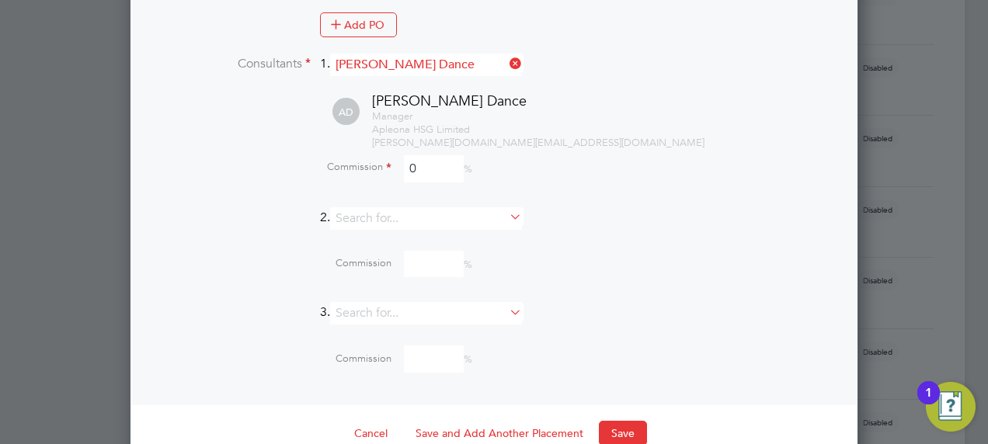
scroll to position [1864, 0]
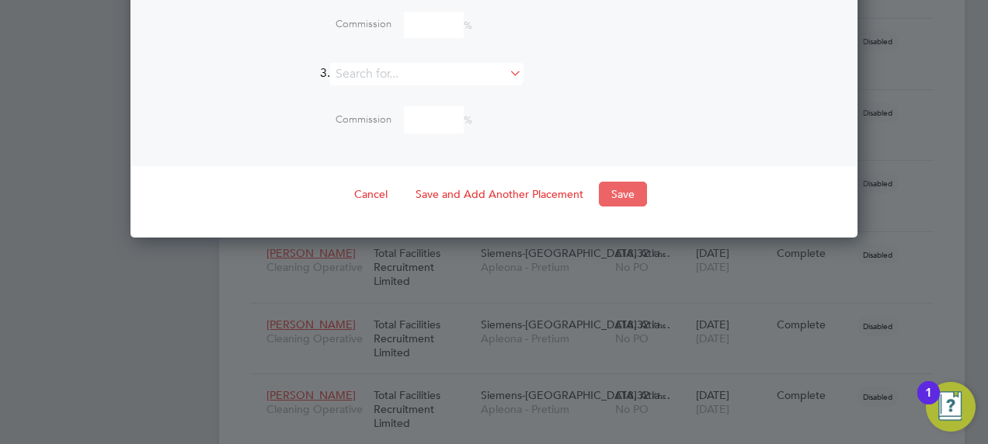
click at [633, 201] on button "Save" at bounding box center [623, 194] width 48 height 25
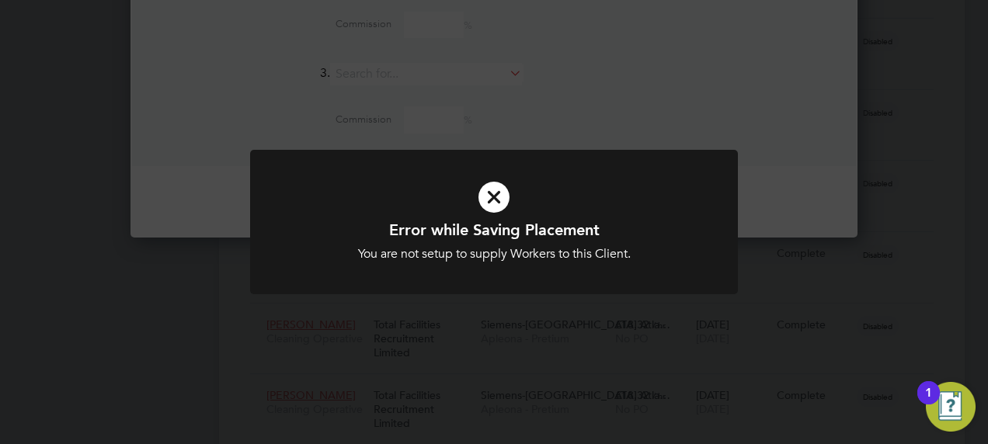
drag, startPoint x: 558, startPoint y: 84, endPoint x: 570, endPoint y: 89, distance: 13.3
click at [561, 85] on div "Error while Saving Placement You are not setup to supply Workers to this Client…" at bounding box center [494, 222] width 988 height 444
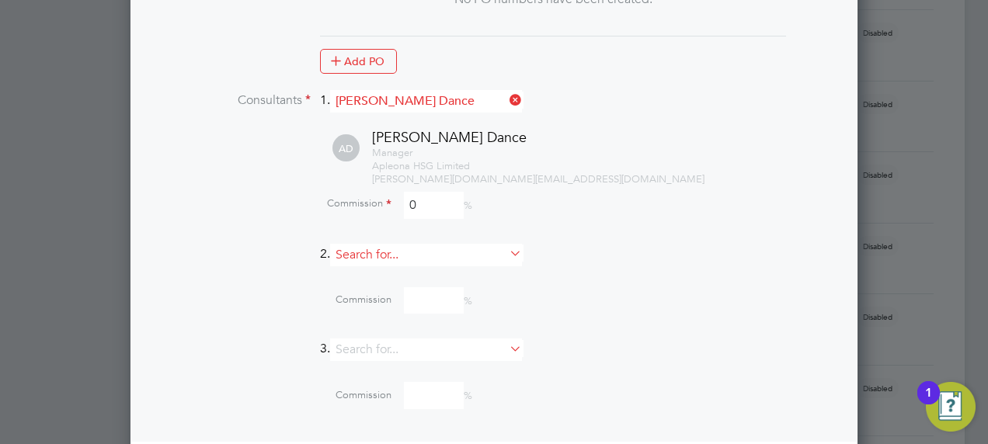
scroll to position [1554, 0]
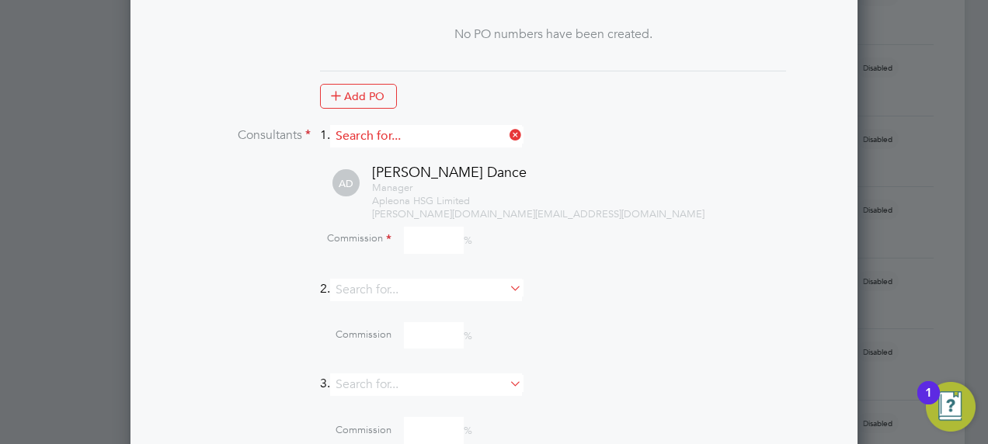
click at [440, 141] on input at bounding box center [426, 136] width 192 height 23
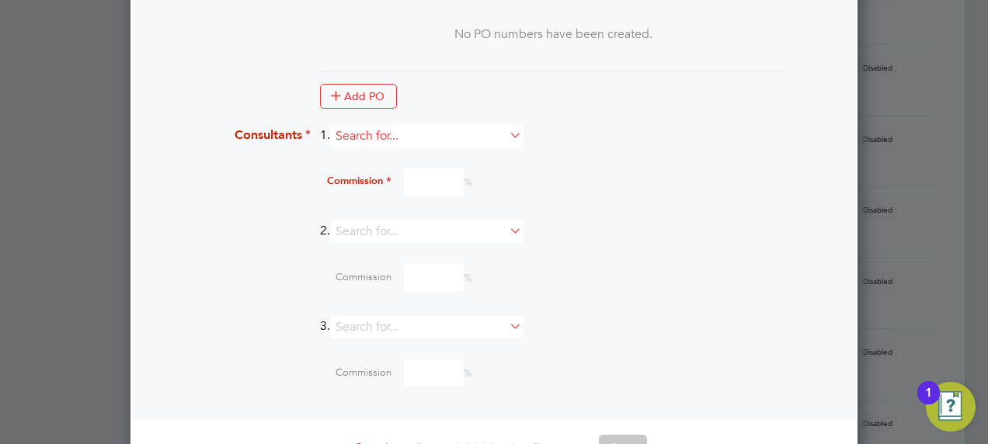
scroll to position [1989, 727]
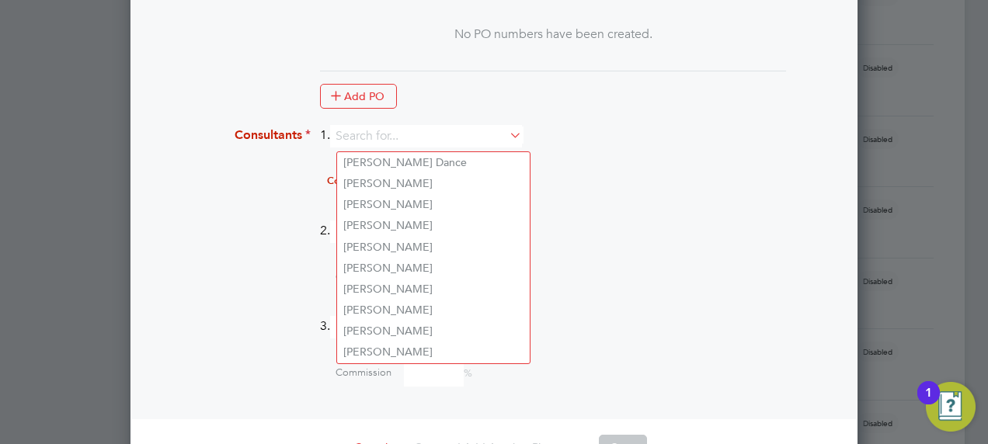
drag, startPoint x: 940, startPoint y: 174, endPoint x: 835, endPoint y: 193, distance: 106.5
click at [879, 185] on div at bounding box center [494, 222] width 988 height 444
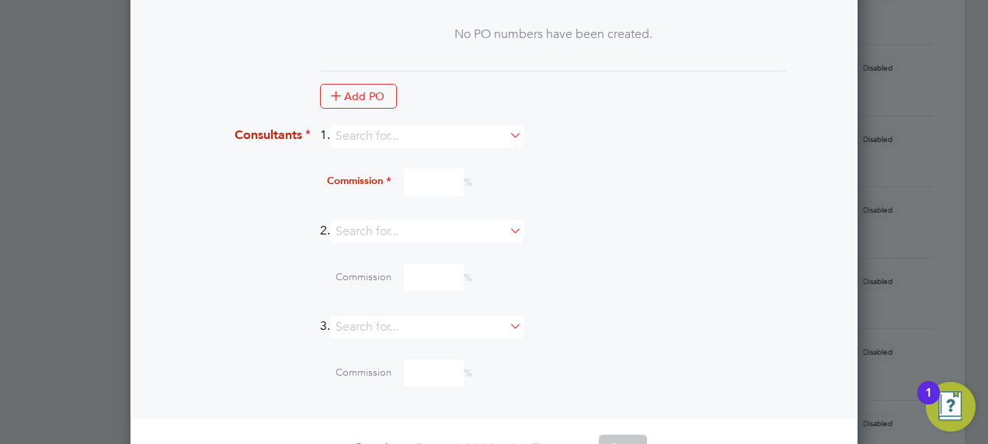
click at [666, 203] on div "Commission %" at bounding box center [533, 184] width 600 height 42
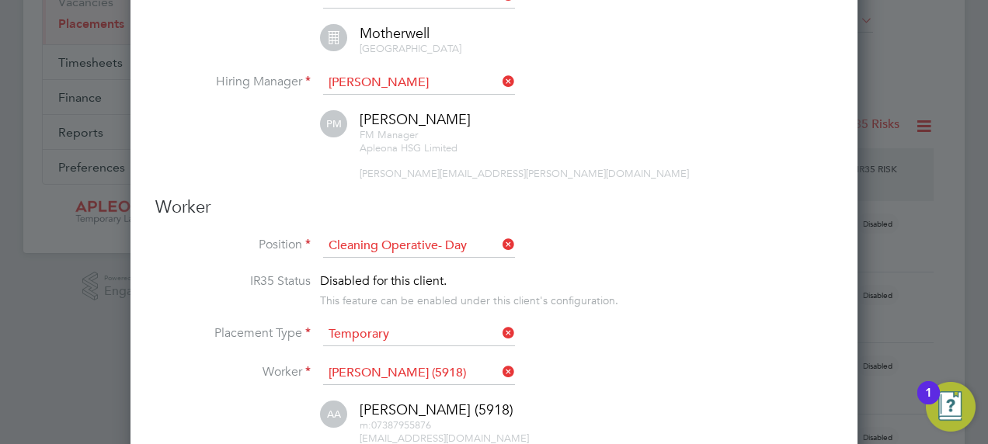
scroll to position [0, 0]
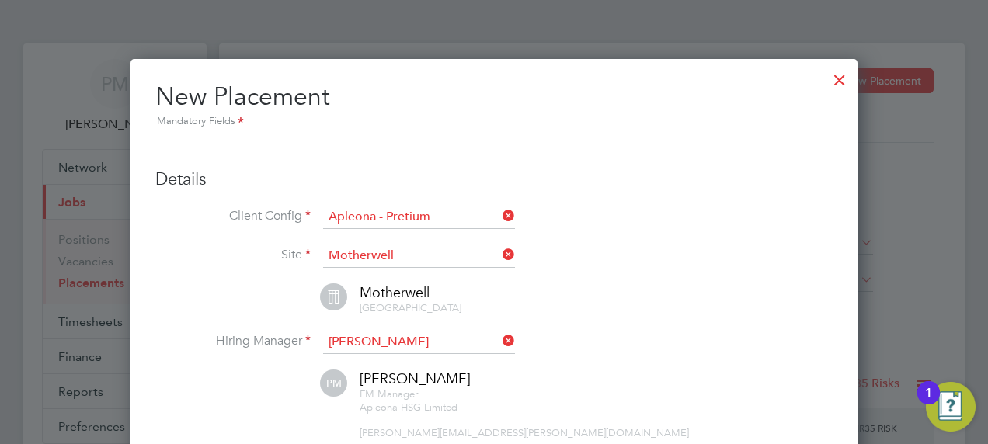
click at [844, 78] on div at bounding box center [840, 76] width 28 height 28
